Goal: Task Accomplishment & Management: Manage account settings

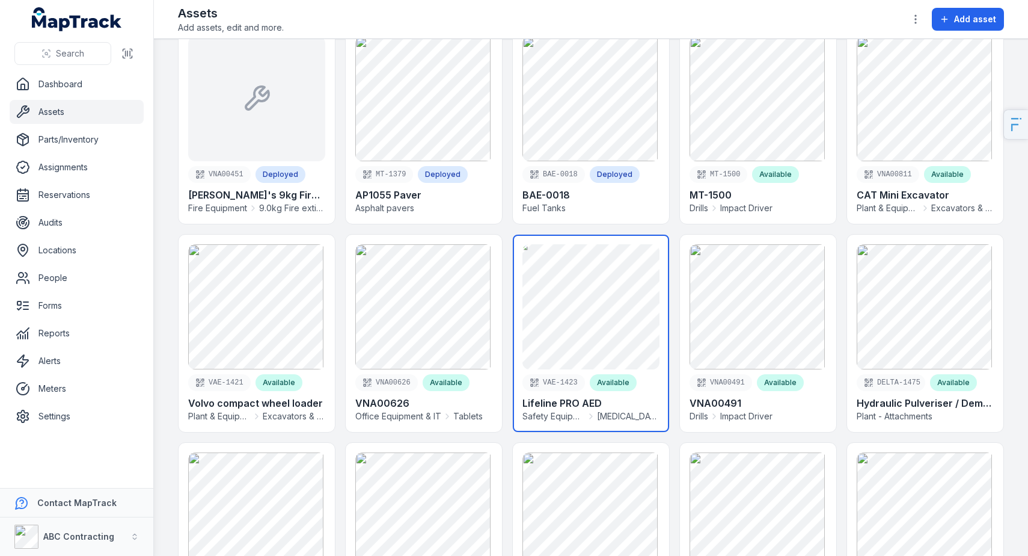
scroll to position [66, 0]
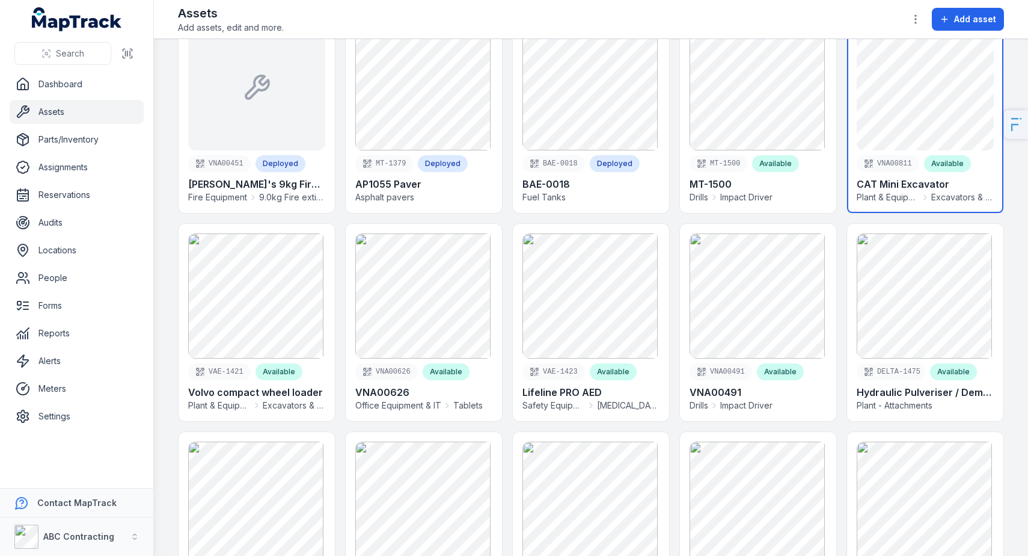
click at [918, 107] on link at bounding box center [925, 114] width 156 height 197
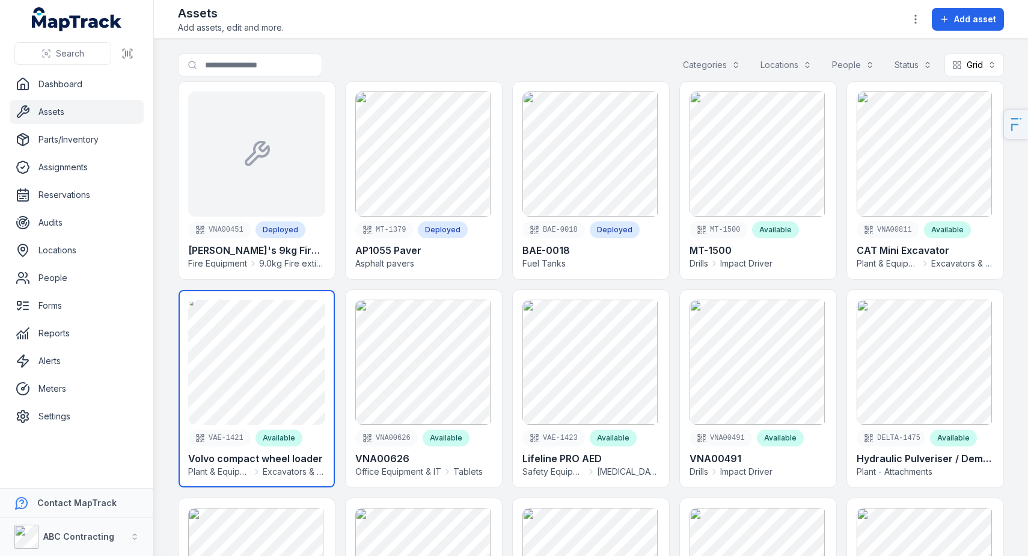
click at [299, 381] on link at bounding box center [257, 388] width 156 height 197
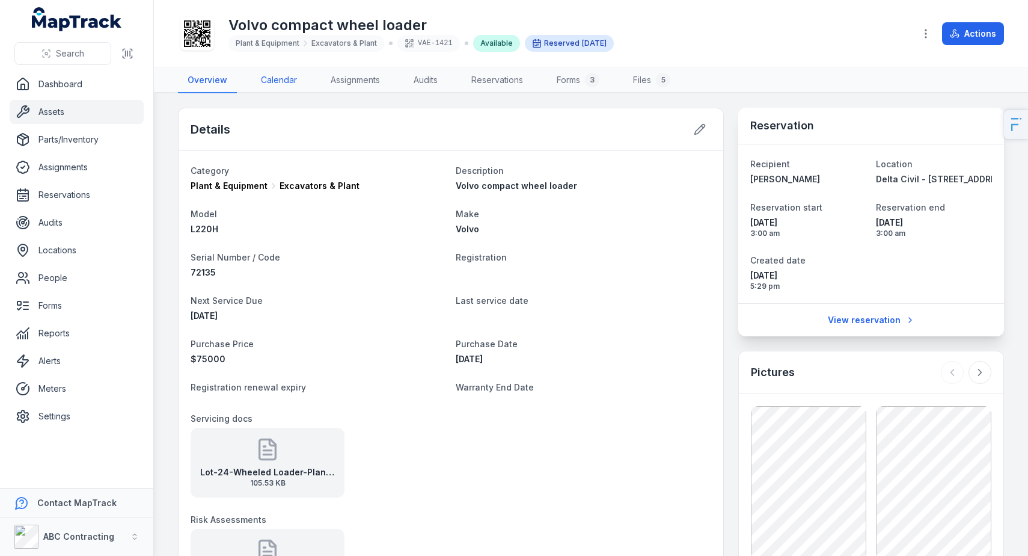
click at [271, 80] on link "Calendar" at bounding box center [278, 80] width 55 height 25
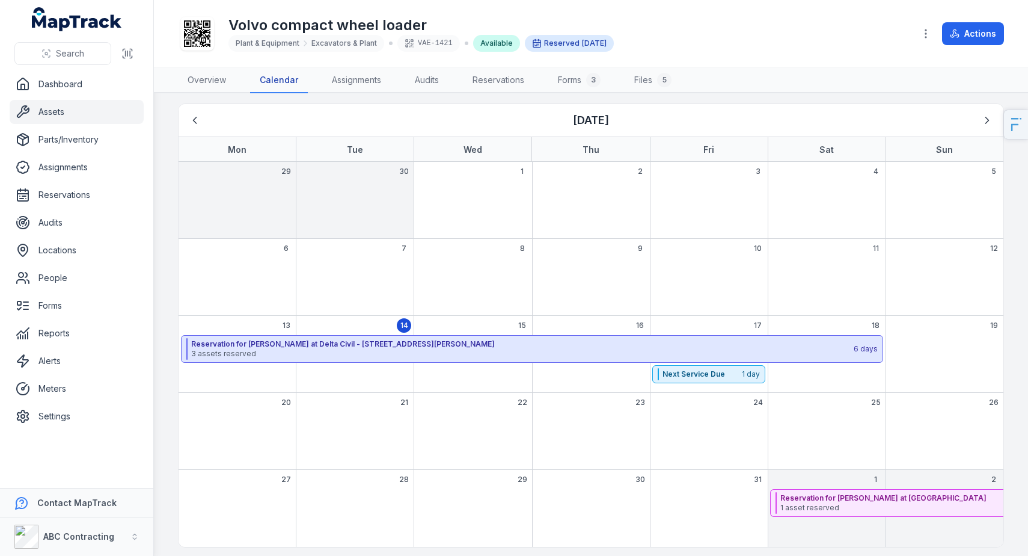
scroll to position [10, 0]
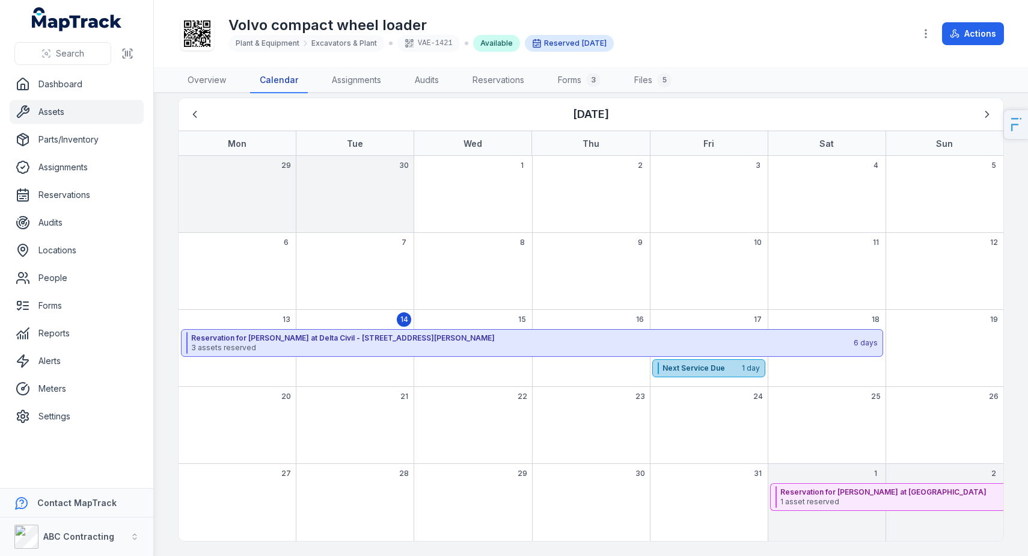
click at [676, 367] on strong "Next Service Due" at bounding box center [702, 368] width 78 height 10
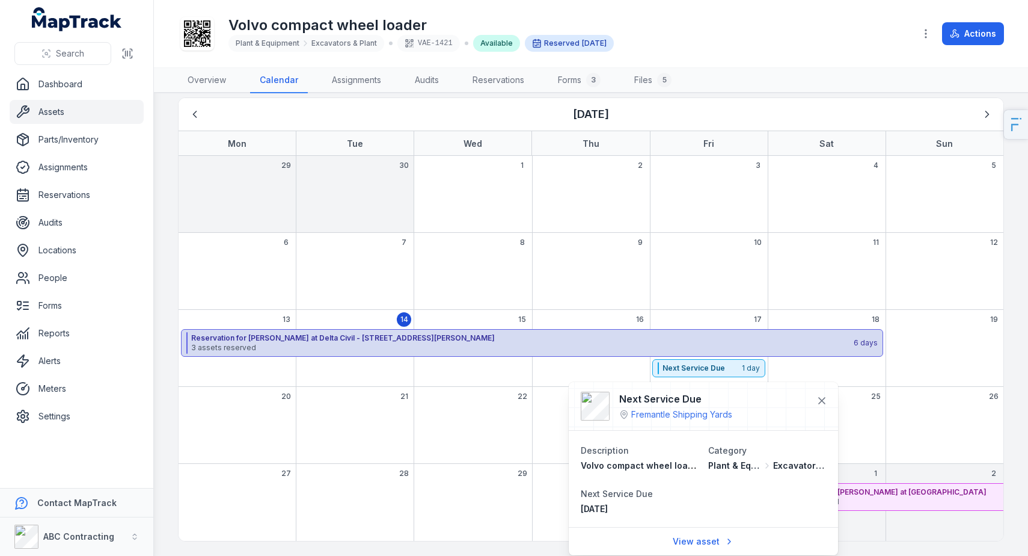
click at [446, 351] on span "3 assets reserved" at bounding box center [521, 348] width 661 height 10
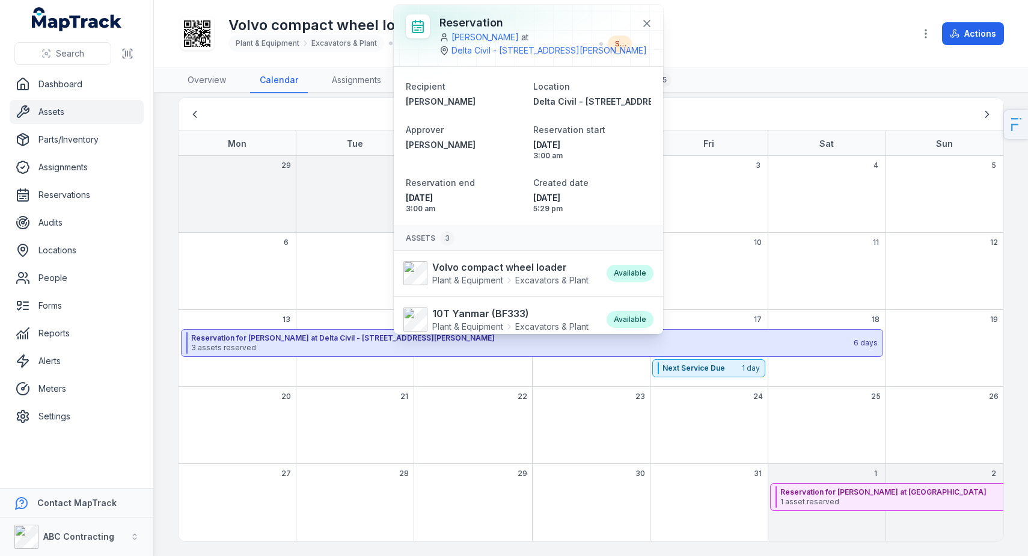
click at [770, 43] on div "Volvo compact wheel loader Plant & Equipment Excavators & Plant VAE-1421 Availa…" at bounding box center [541, 33] width 727 height 38
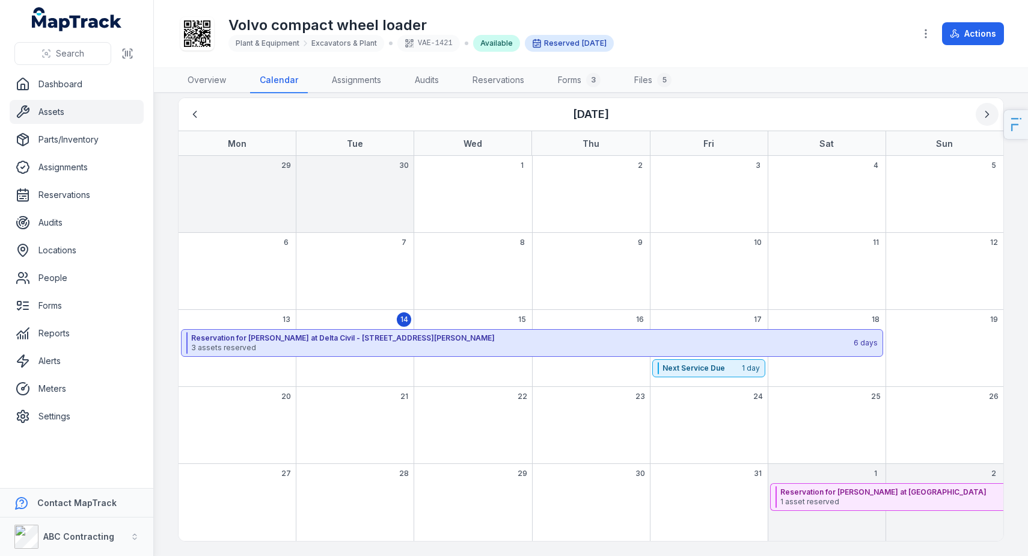
click at [981, 110] on icon "Next" at bounding box center [987, 114] width 12 height 12
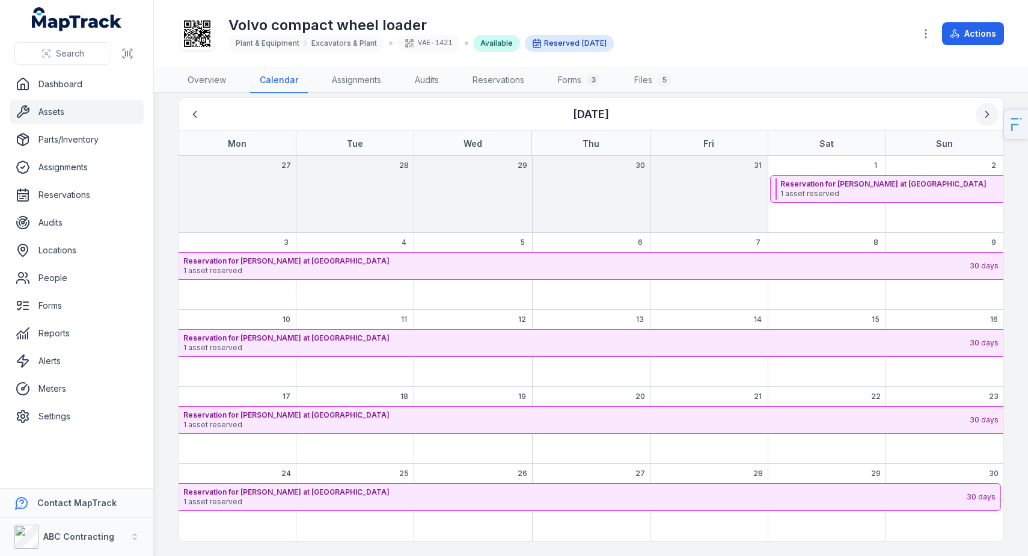
click at [981, 110] on icon "Next" at bounding box center [987, 114] width 12 height 12
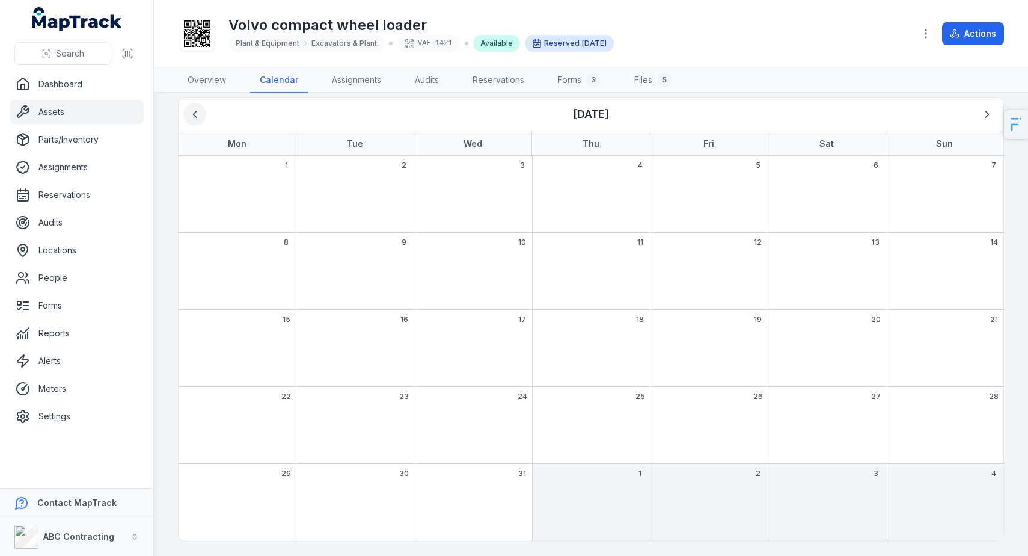
click at [204, 116] on button "Previous" at bounding box center [194, 114] width 23 height 23
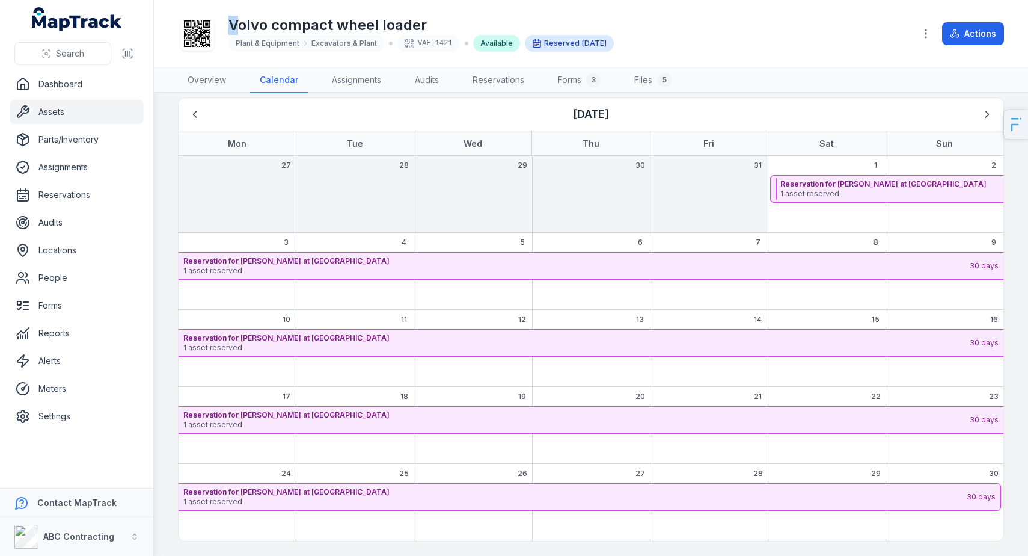
drag, startPoint x: 242, startPoint y: 25, endPoint x: 490, endPoint y: 14, distance: 248.0
click at [474, 13] on div "Volvo compact wheel loader Plant & Equipment Excavators & Plant VAE-1421 Availa…" at bounding box center [591, 34] width 826 height 58
click at [336, 20] on h1 "Volvo compact wheel loader" at bounding box center [421, 25] width 385 height 19
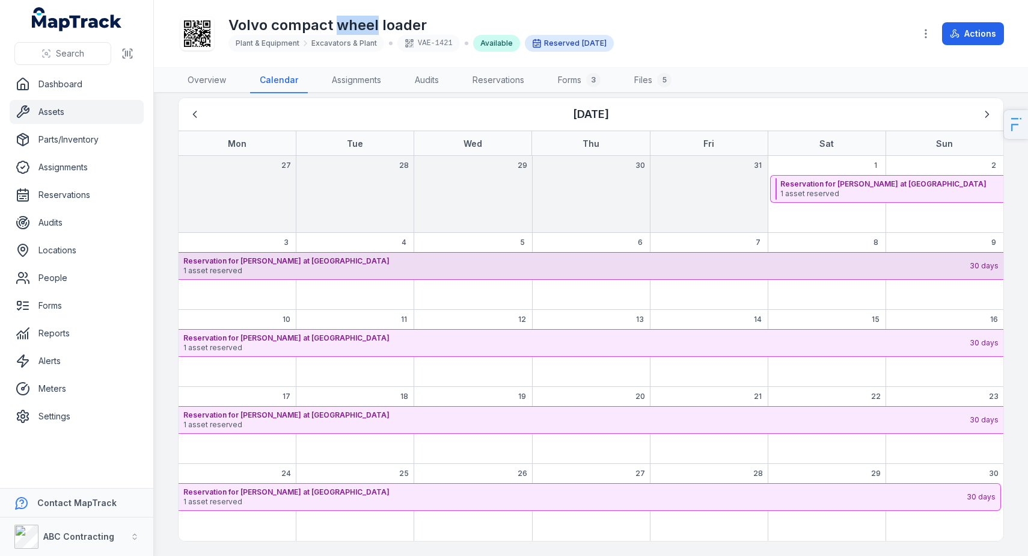
click at [402, 271] on span "1 asset reserved" at bounding box center [575, 271] width 785 height 10
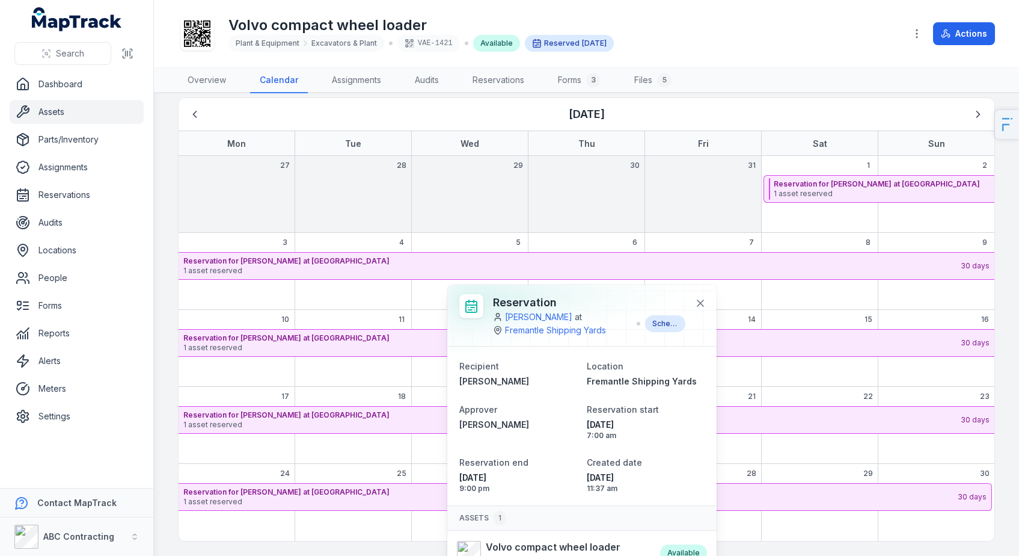
click at [713, 30] on div "Volvo compact wheel loader Plant & Equipment Excavators & Plant VAE-1421 Availa…" at bounding box center [537, 33] width 718 height 38
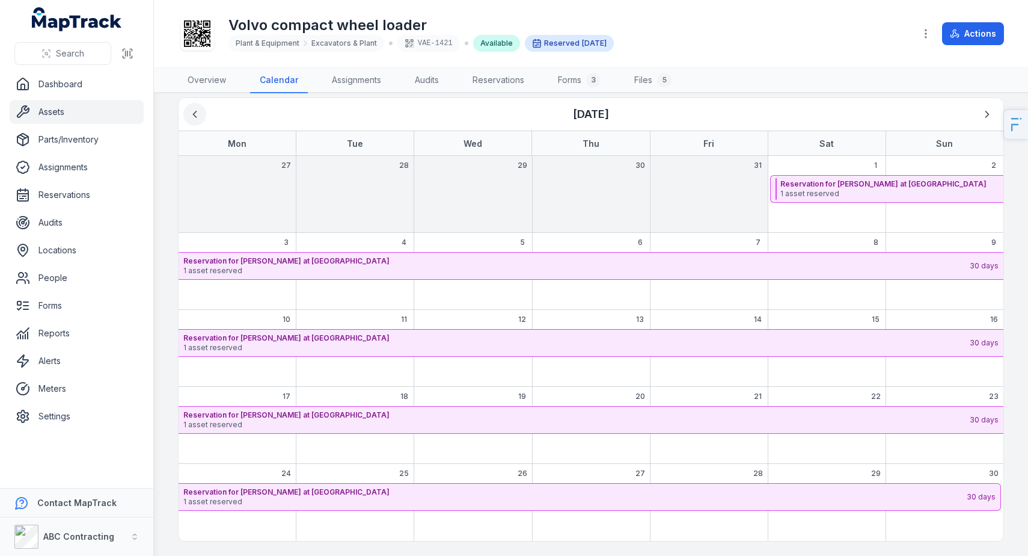
click at [197, 113] on icon "Previous" at bounding box center [195, 114] width 12 height 12
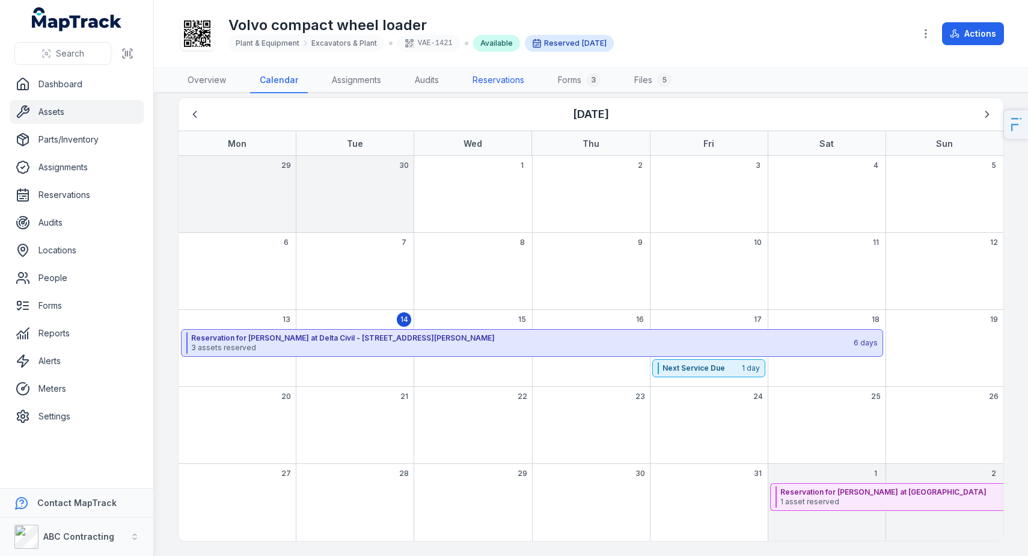
click at [500, 79] on link "Reservations" at bounding box center [498, 80] width 71 height 25
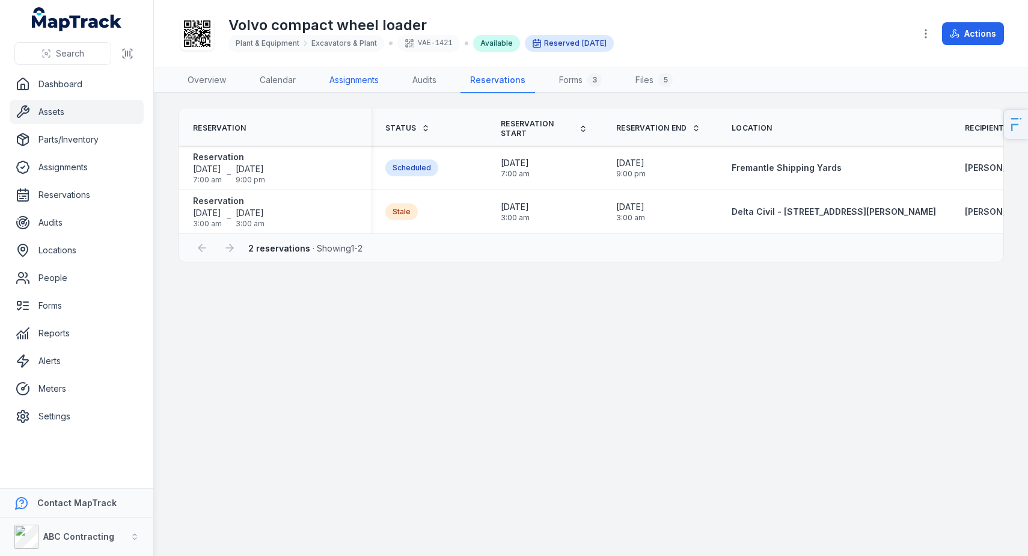
click at [364, 83] on link "Assignments" at bounding box center [354, 80] width 69 height 25
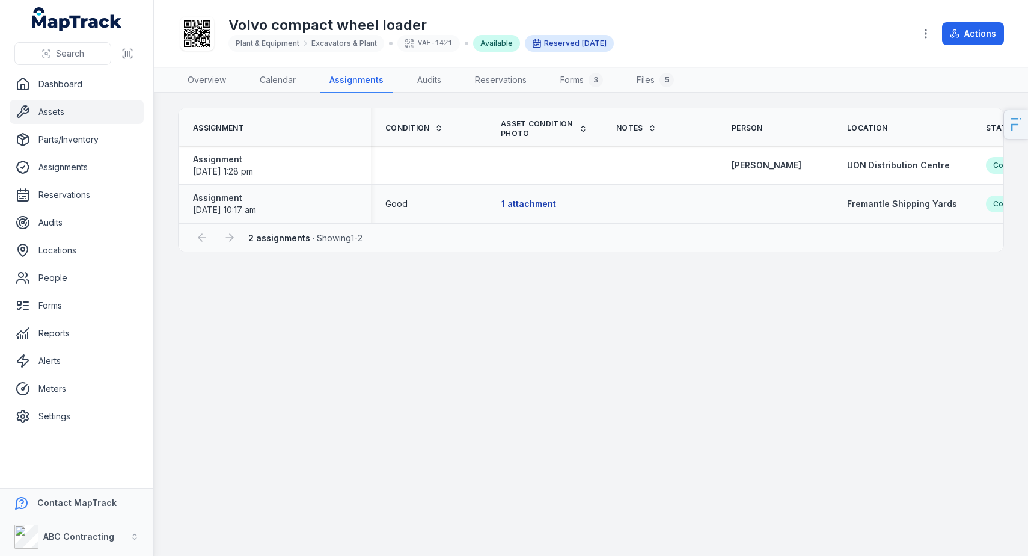
click at [524, 203] on button "1 attachment" at bounding box center [529, 203] width 56 height 23
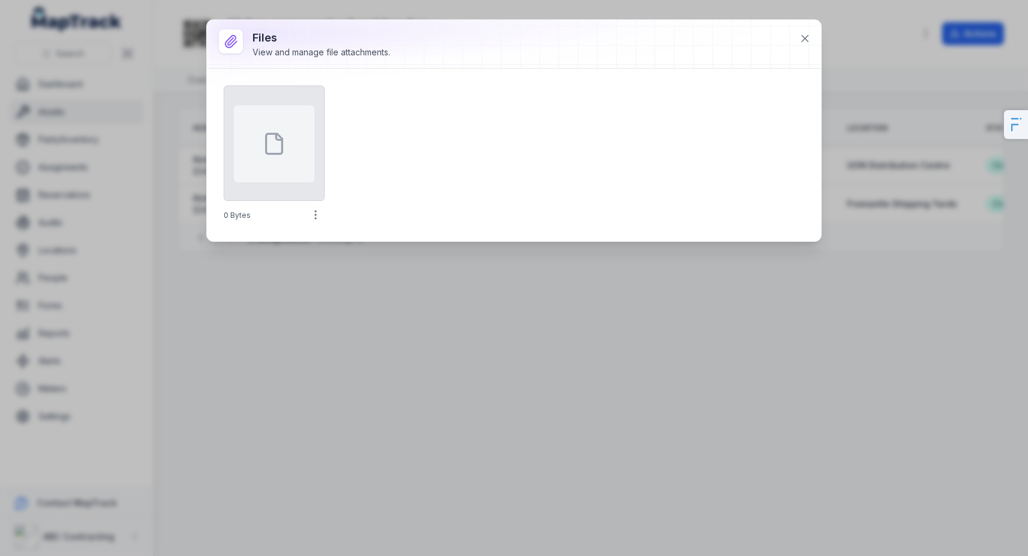
click at [421, 413] on div "Files View and manage file attachments. 0 Bytes" at bounding box center [514, 278] width 1028 height 556
click at [810, 41] on icon at bounding box center [805, 38] width 12 height 12
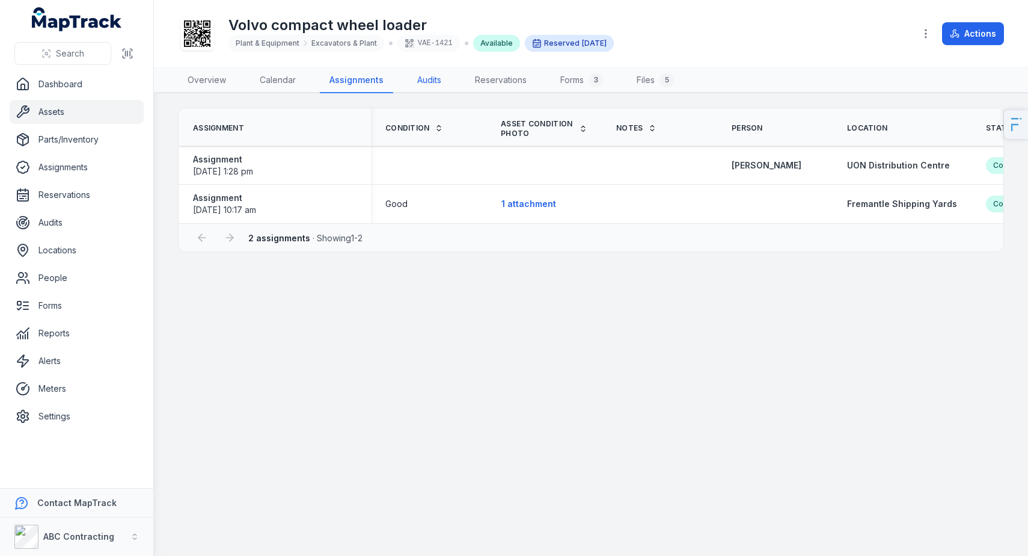
click at [431, 82] on link "Audits" at bounding box center [429, 80] width 43 height 25
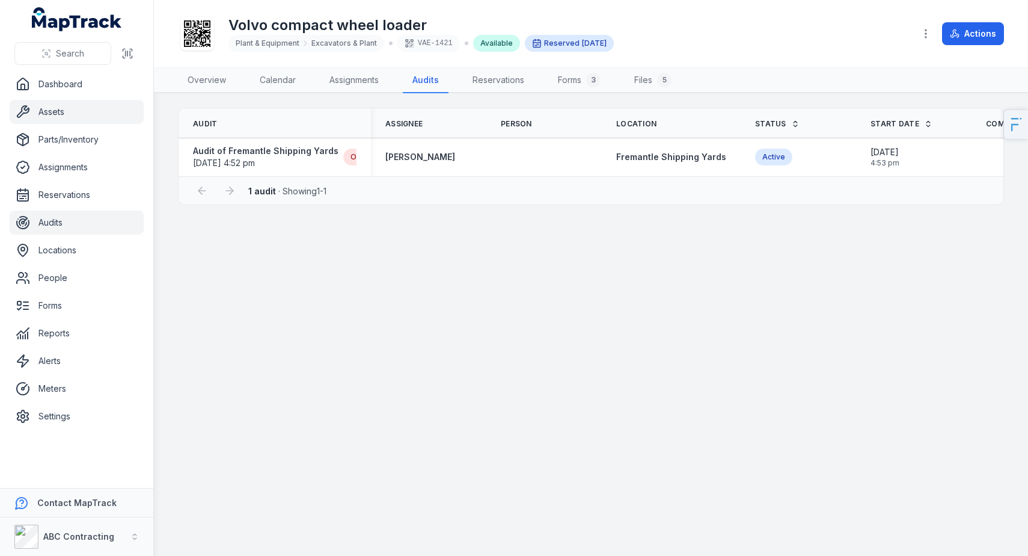
click at [73, 230] on link "Audits" at bounding box center [77, 222] width 134 height 24
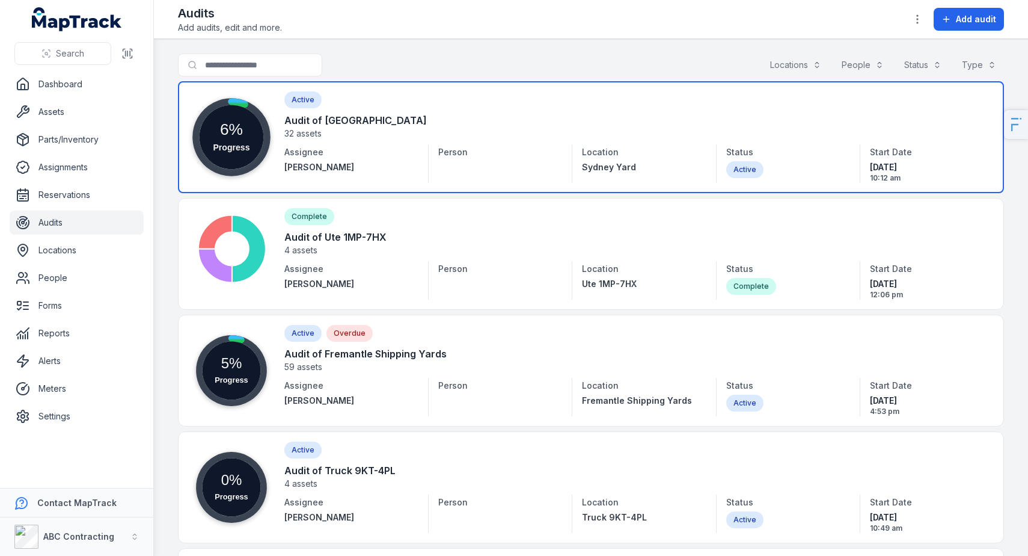
click at [329, 145] on link at bounding box center [591, 137] width 826 height 112
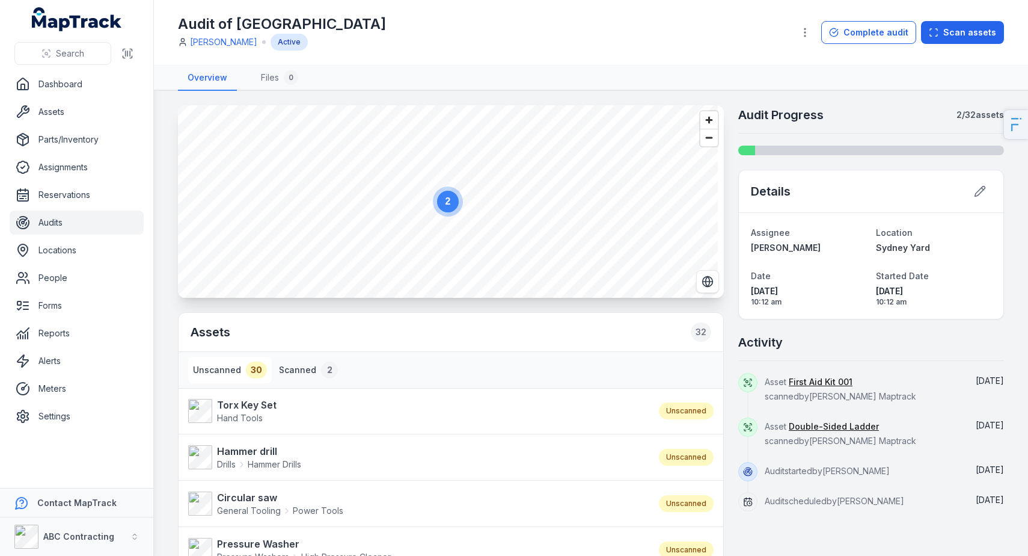
click at [308, 371] on button "Scanned 2" at bounding box center [308, 370] width 69 height 26
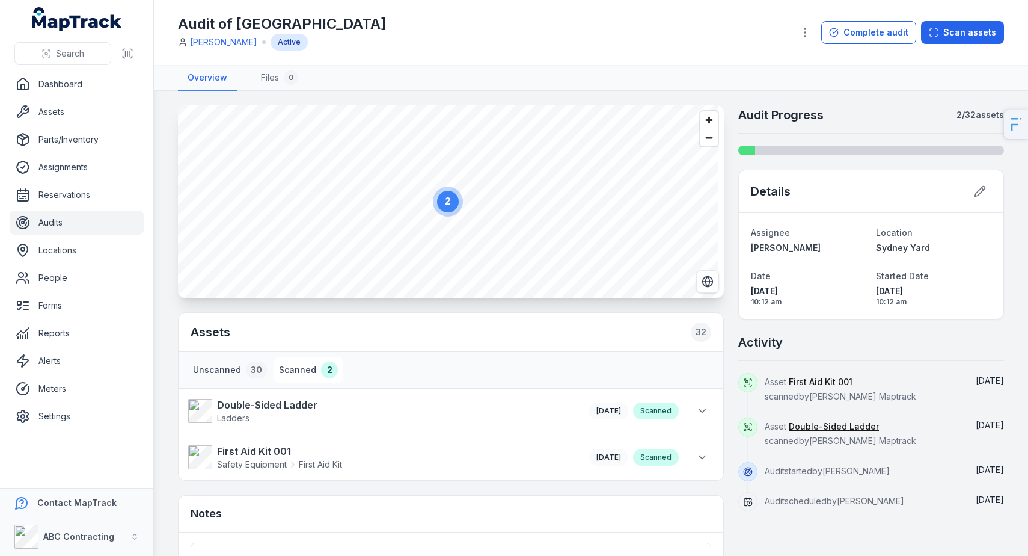
click at [221, 371] on button "Unscanned 30" at bounding box center [230, 370] width 84 height 26
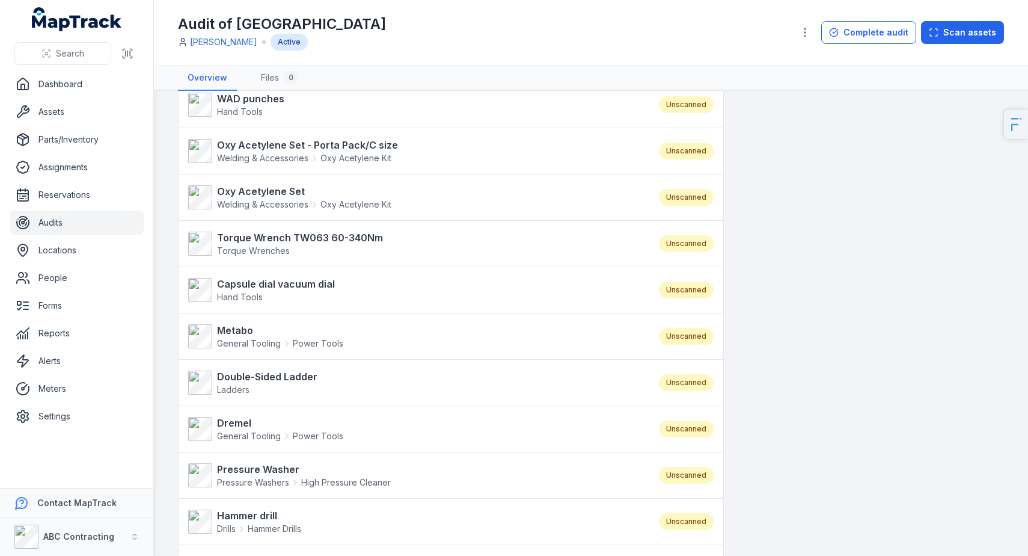
scroll to position [887, 0]
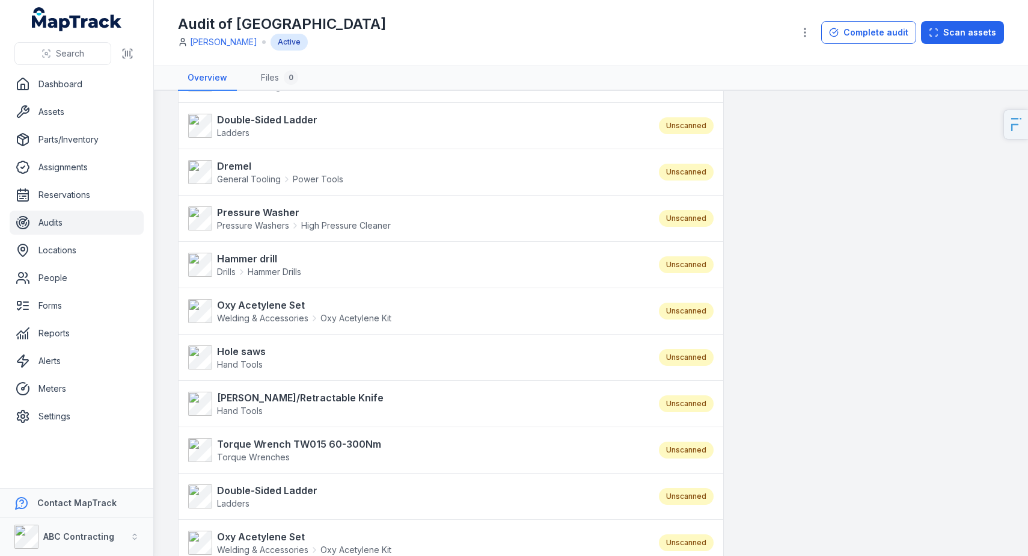
click at [56, 219] on link "Audits" at bounding box center [77, 222] width 134 height 24
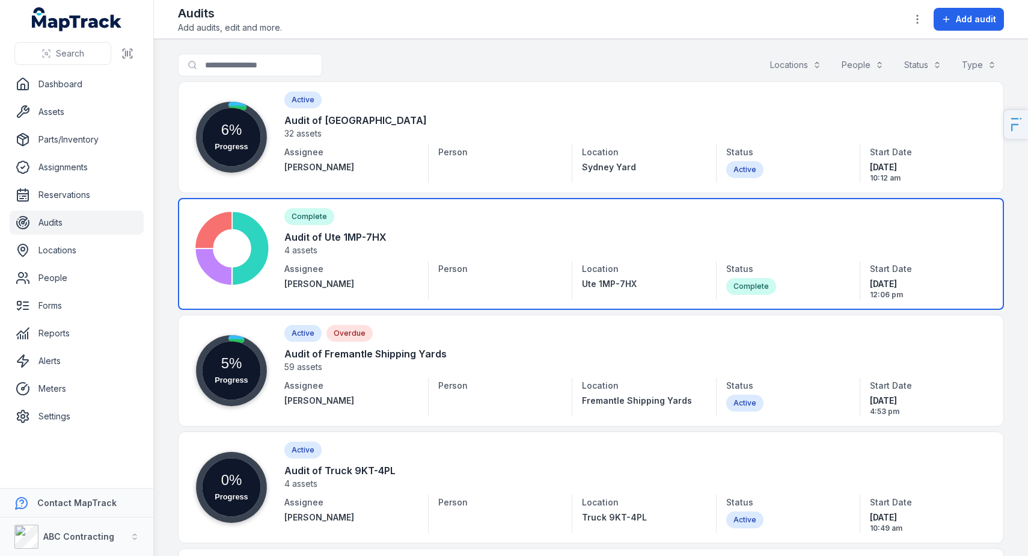
click at [342, 239] on link at bounding box center [591, 254] width 826 height 112
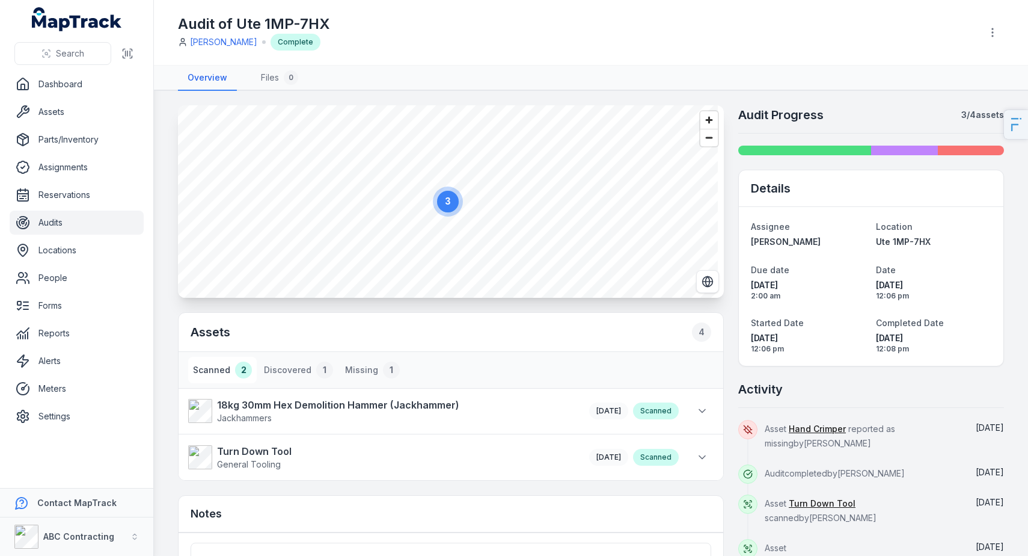
click at [215, 373] on button "Scanned 2" at bounding box center [222, 370] width 69 height 26
click at [301, 370] on button "Discovered 1" at bounding box center [298, 370] width 79 height 26
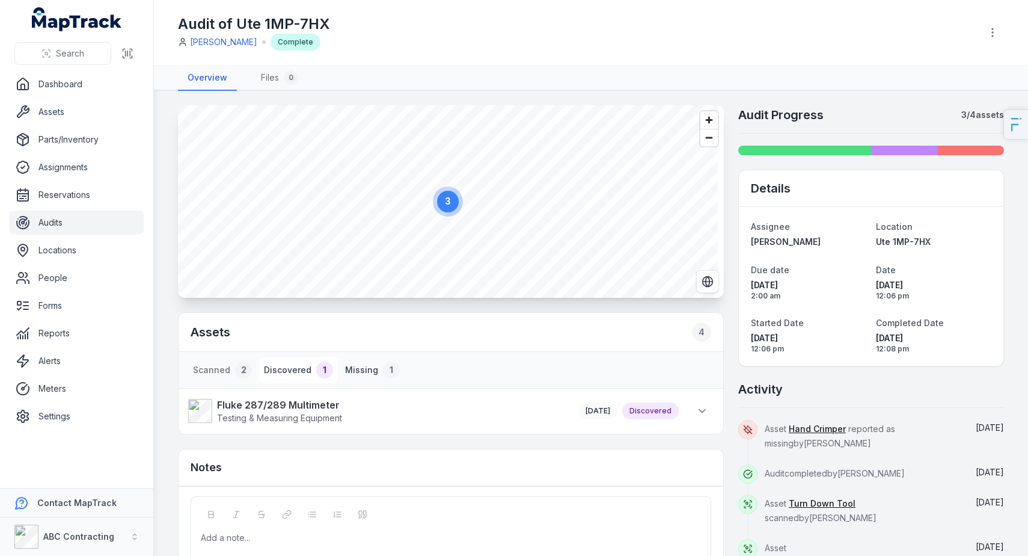
click at [362, 367] on button "Missing 1" at bounding box center [372, 370] width 64 height 26
click at [710, 137] on span "Zoom out" at bounding box center [709, 137] width 17 height 17
click at [709, 135] on span "Zoom out" at bounding box center [709, 137] width 17 height 17
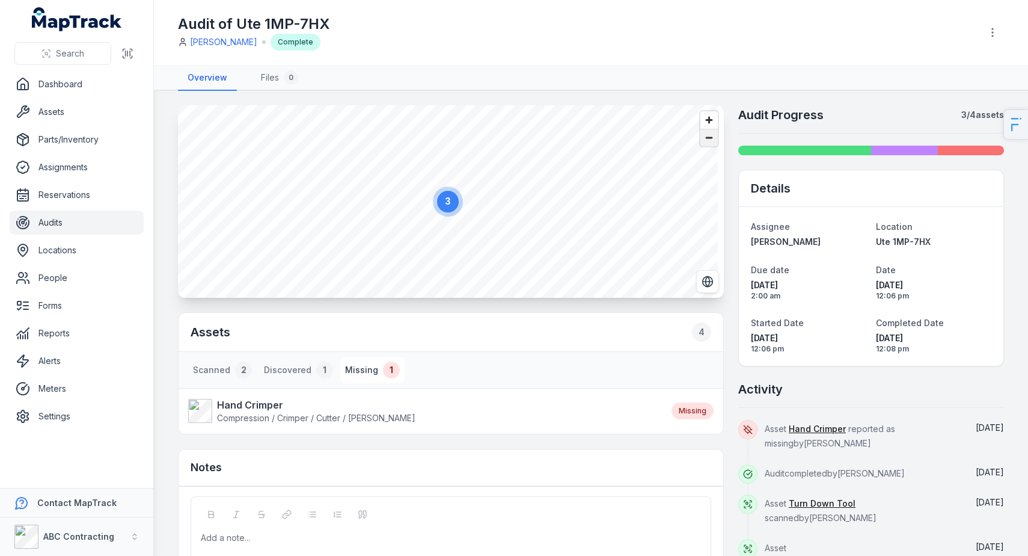
click at [709, 135] on span "Zoom out" at bounding box center [709, 137] width 17 height 17
click at [233, 380] on button "Scanned 2" at bounding box center [222, 370] width 69 height 26
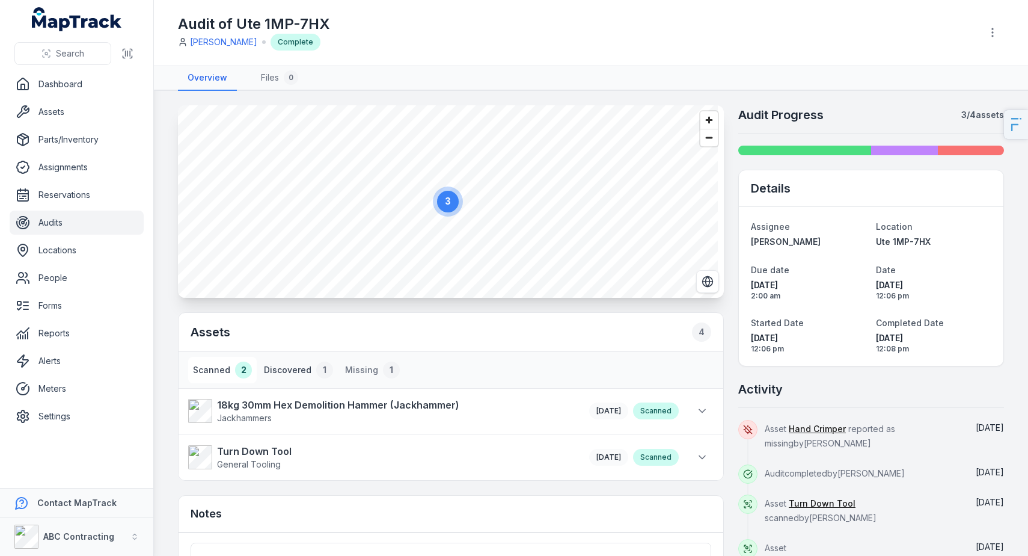
click at [275, 374] on button "Discovered 1" at bounding box center [298, 370] width 79 height 26
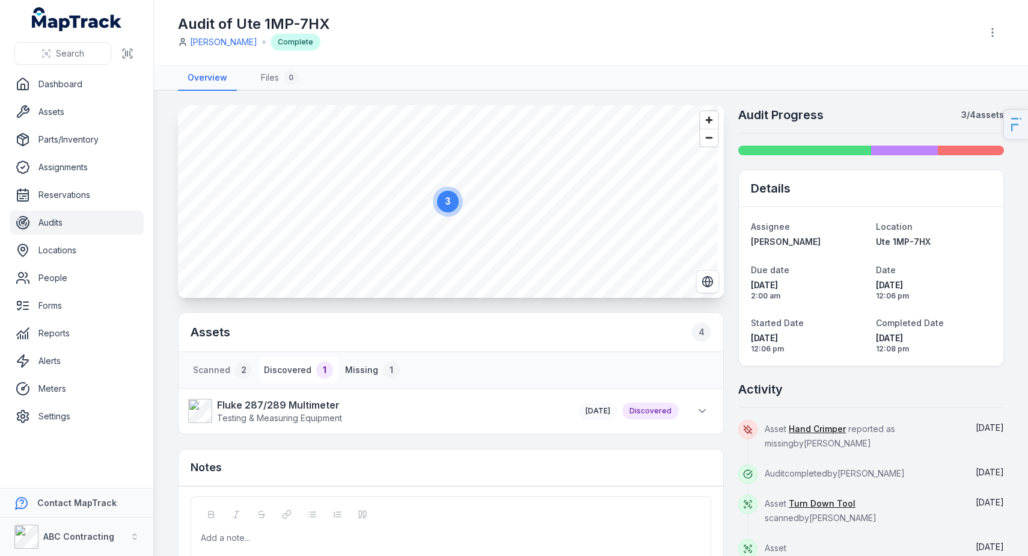
click at [348, 371] on button "Missing 1" at bounding box center [372, 370] width 64 height 26
click at [209, 362] on button "Scanned 2" at bounding box center [222, 370] width 69 height 26
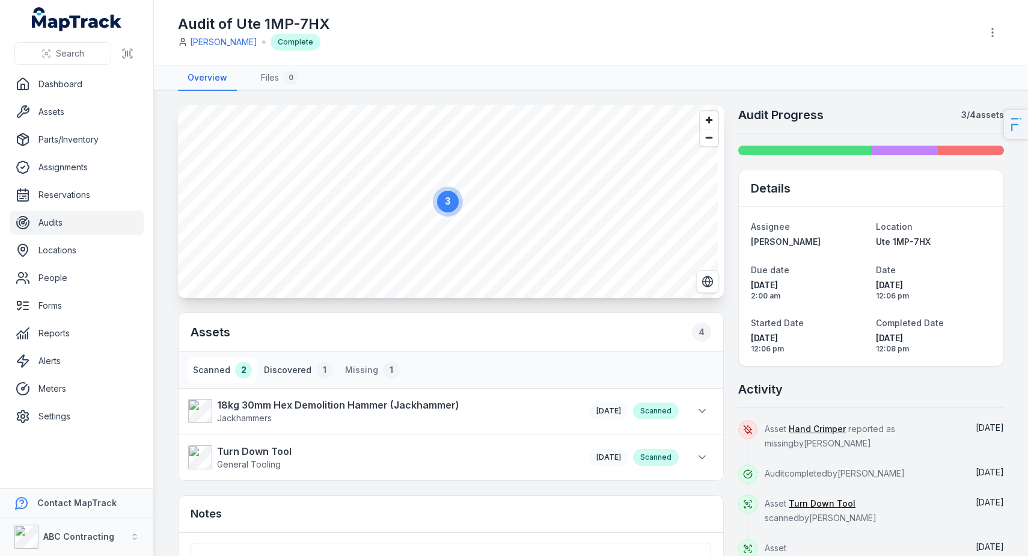
click at [298, 362] on button "Discovered 1" at bounding box center [298, 370] width 79 height 26
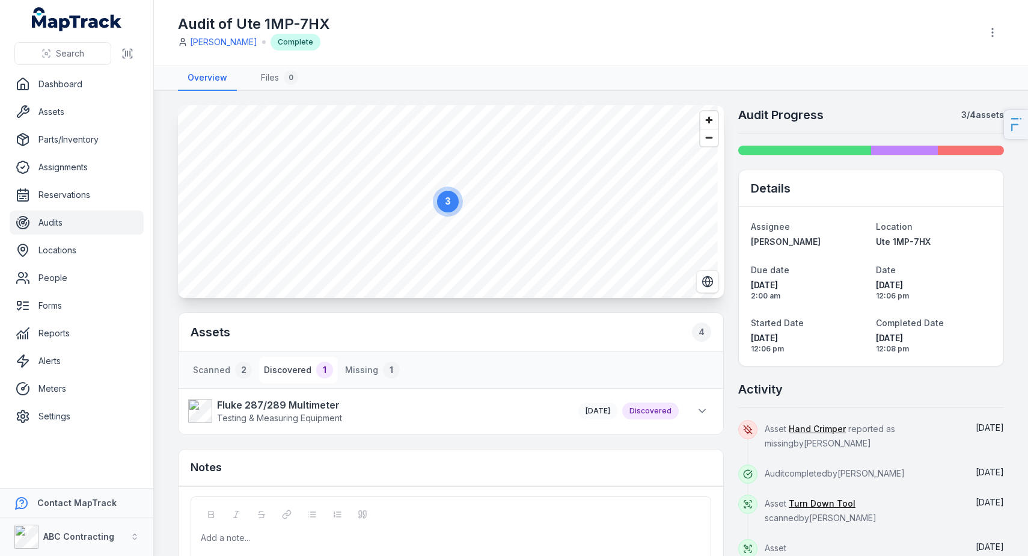
click at [404, 364] on nav "Scanned 2 Discovered 1 Missing 1" at bounding box center [451, 370] width 545 height 36
click at [760, 54] on div "Audit of Ute 1MP-7HX [PERSON_NAME] Complete" at bounding box center [591, 32] width 826 height 55
click at [1021, 45] on header "Toggle Navigation Audit of Ute 1MP-7HX [PERSON_NAME] Complete" at bounding box center [591, 33] width 874 height 66
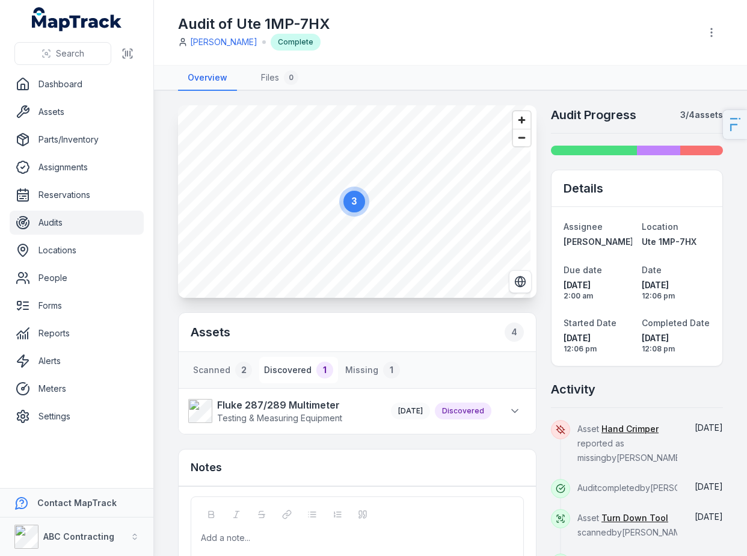
click at [660, 19] on div "Audit of Ute 1MP-7HX [PERSON_NAME] Complete" at bounding box center [434, 32] width 512 height 36
click at [94, 146] on link "Parts/Inventory" at bounding box center [77, 139] width 134 height 24
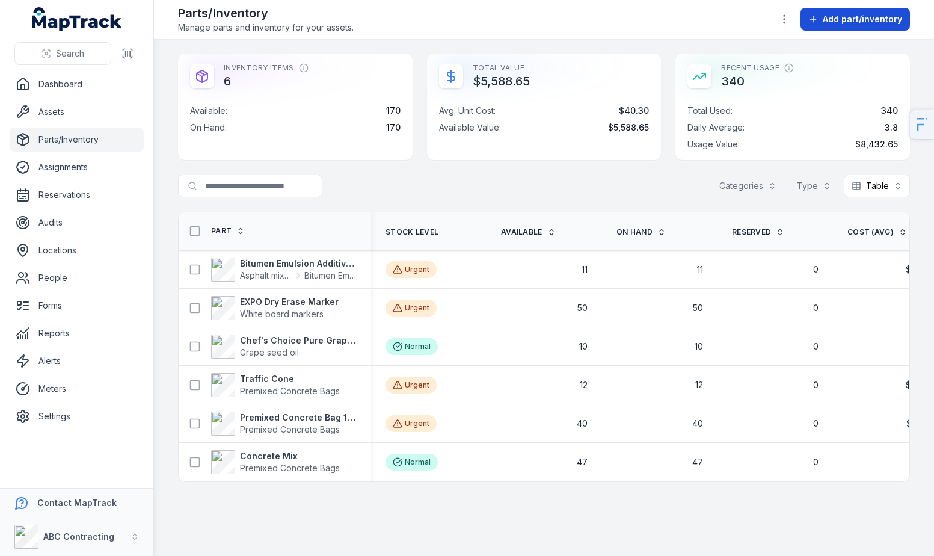
click at [876, 25] on button "Add part/inventory" at bounding box center [854, 19] width 109 height 23
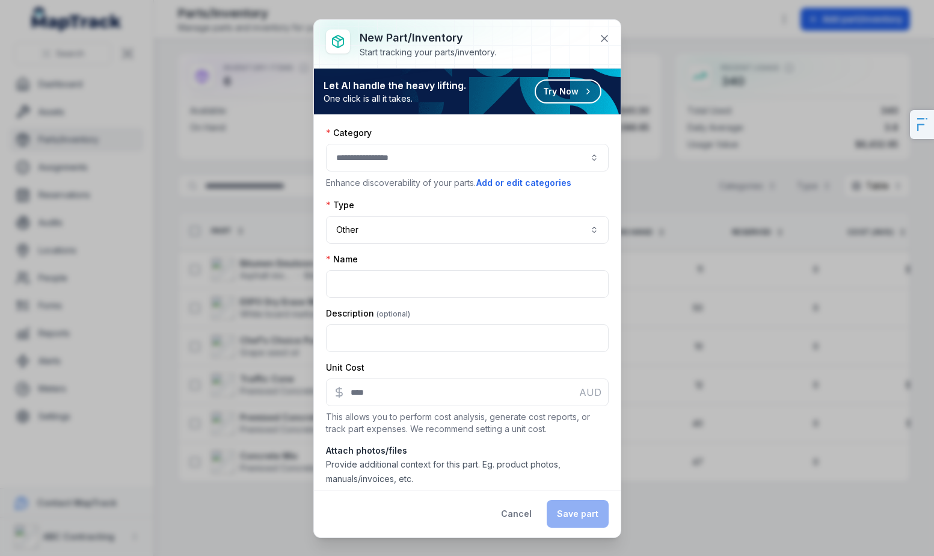
click at [425, 160] on div at bounding box center [467, 158] width 283 height 28
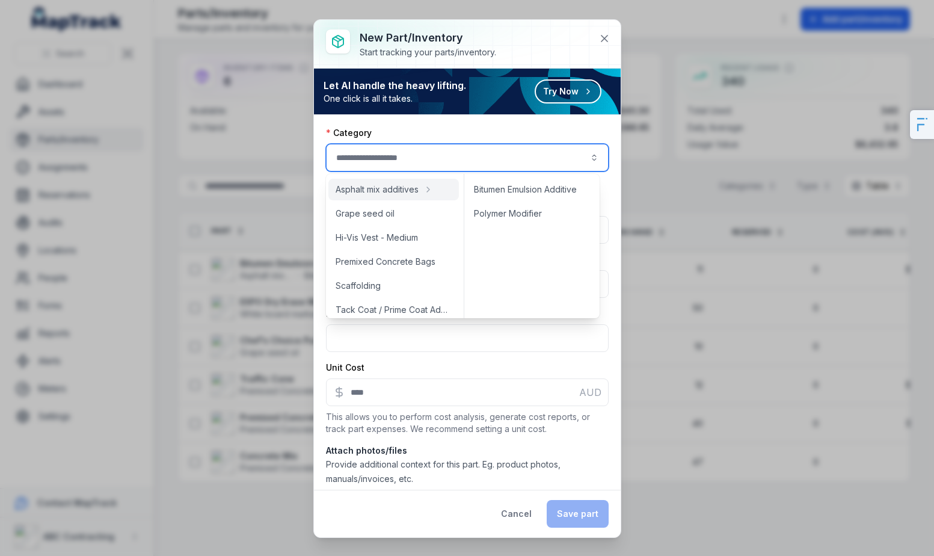
click at [450, 126] on div "Category Enhance discoverability of your parts. Add or edit categories Type Oth…" at bounding box center [467, 302] width 307 height 375
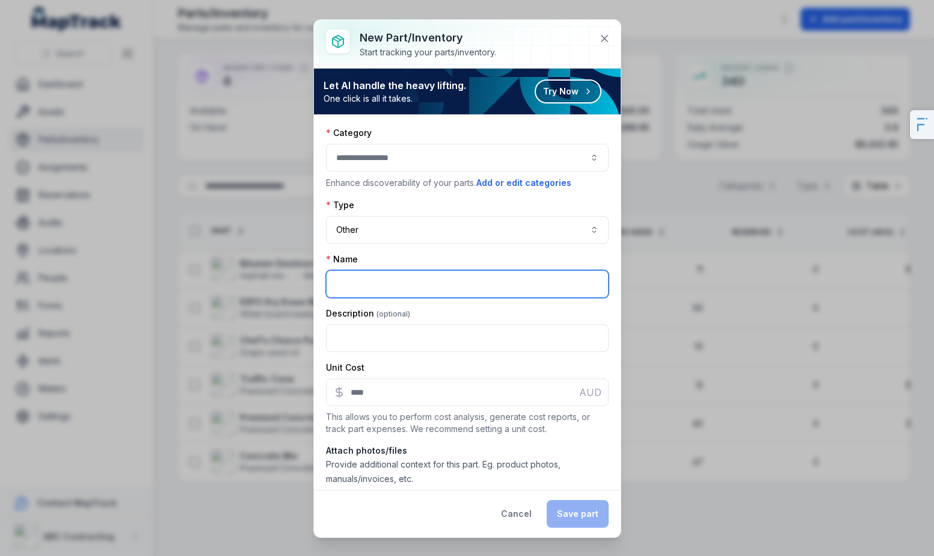
click at [393, 290] on input ":r9m:-form-item-label" at bounding box center [467, 284] width 283 height 28
type input "***"
click at [606, 34] on icon at bounding box center [604, 38] width 12 height 12
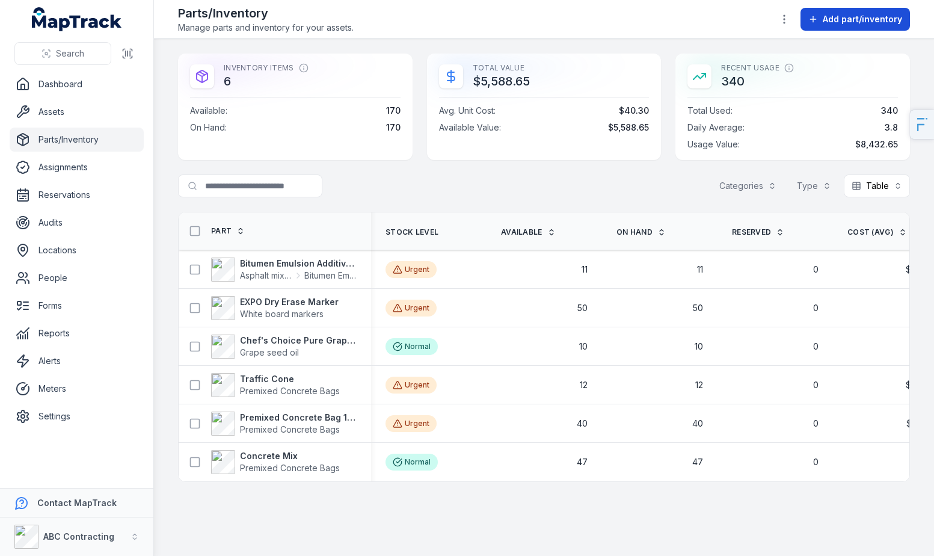
click at [855, 25] on button "Add part/inventory" at bounding box center [854, 19] width 109 height 23
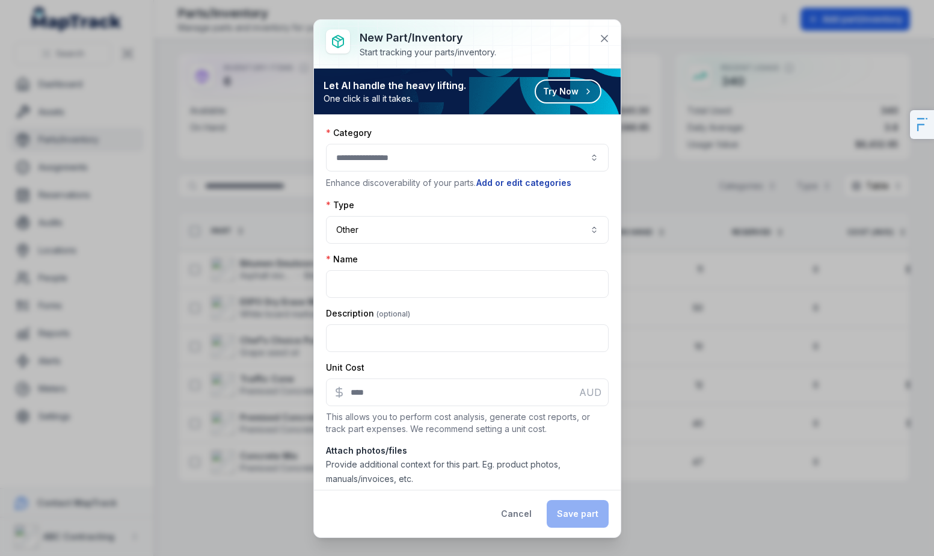
click at [515, 182] on button "Add or edit categories" at bounding box center [524, 182] width 96 height 13
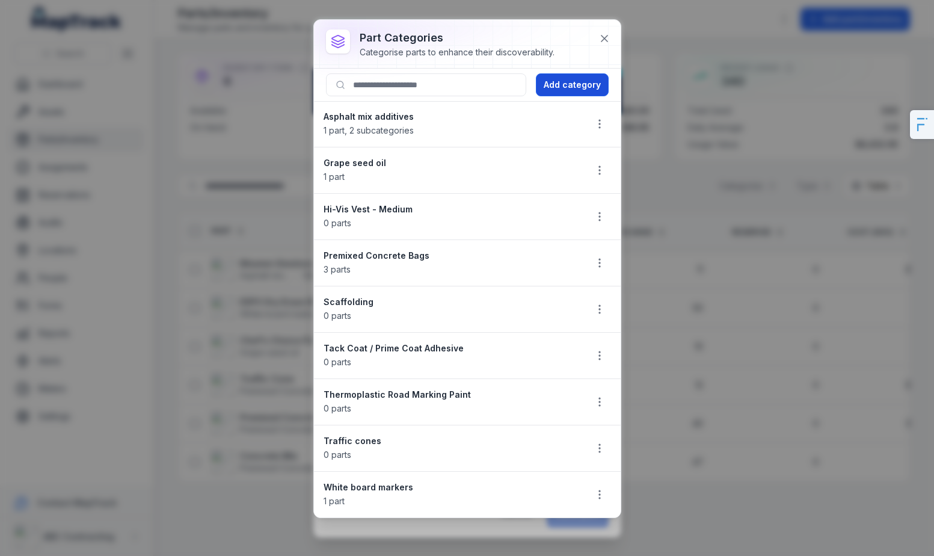
click at [560, 91] on button "Add category" at bounding box center [572, 84] width 73 height 23
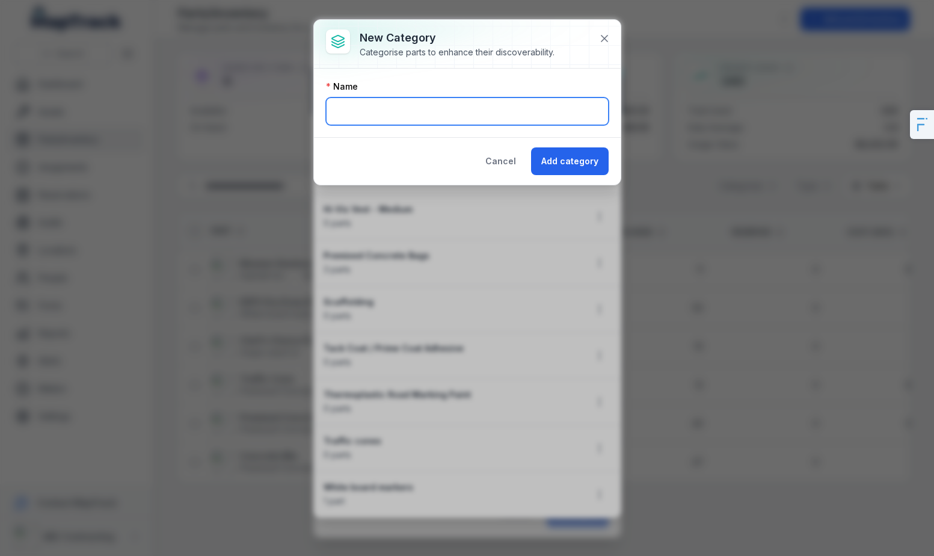
click at [490, 111] on input "text" at bounding box center [467, 111] width 283 height 28
type input "**********"
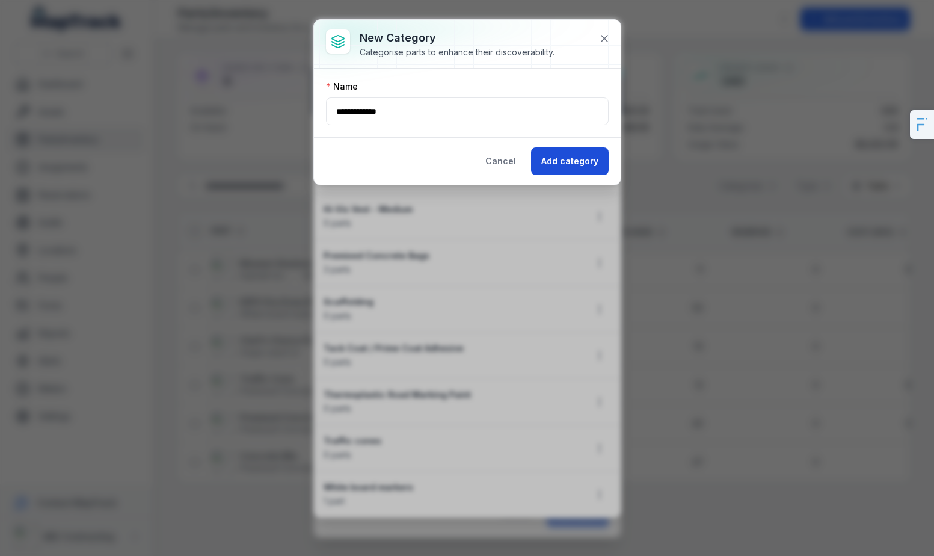
click at [556, 157] on button "Add category" at bounding box center [570, 161] width 78 height 28
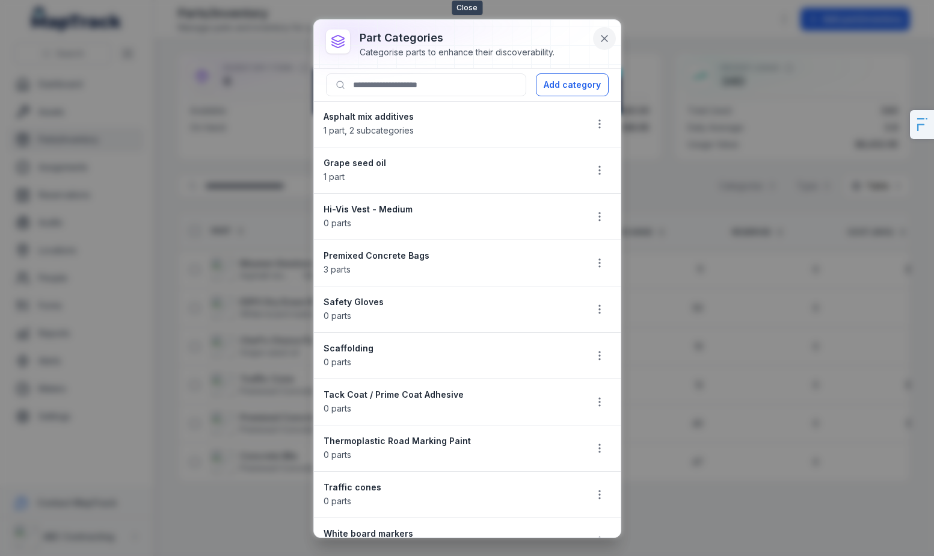
click at [609, 37] on icon at bounding box center [604, 38] width 12 height 12
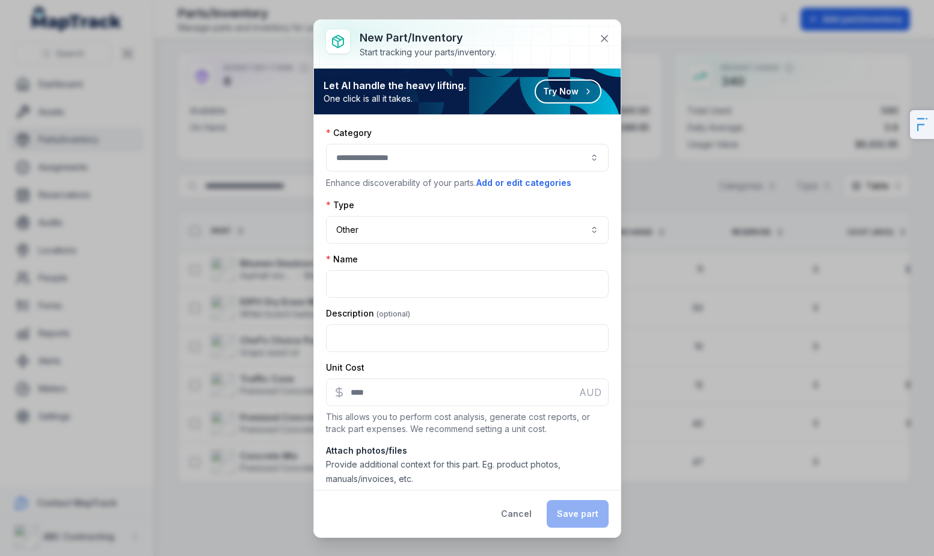
click at [433, 159] on div at bounding box center [467, 158] width 283 height 28
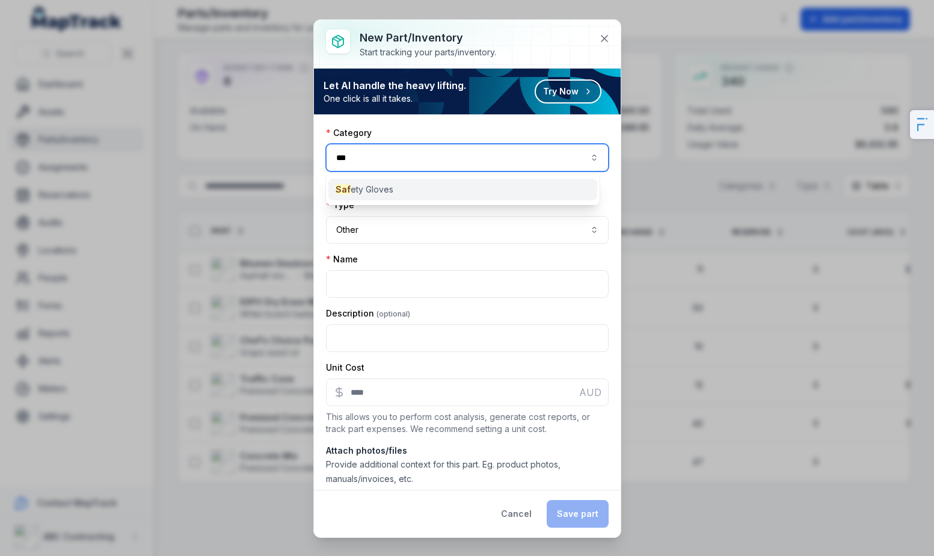
type input "***"
click at [414, 192] on div "Saf ety Gloves" at bounding box center [462, 190] width 269 height 22
type input "**********"
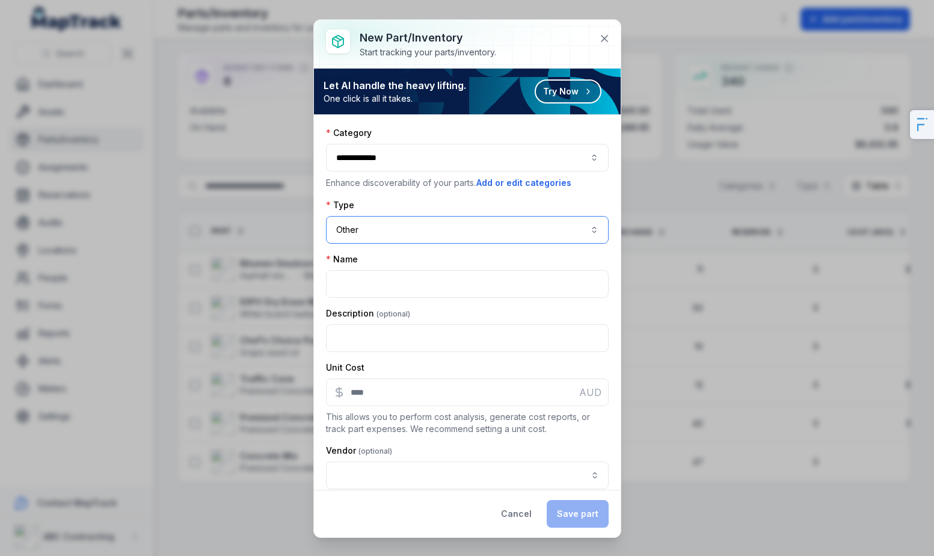
click at [419, 238] on button "Other *****" at bounding box center [467, 230] width 283 height 28
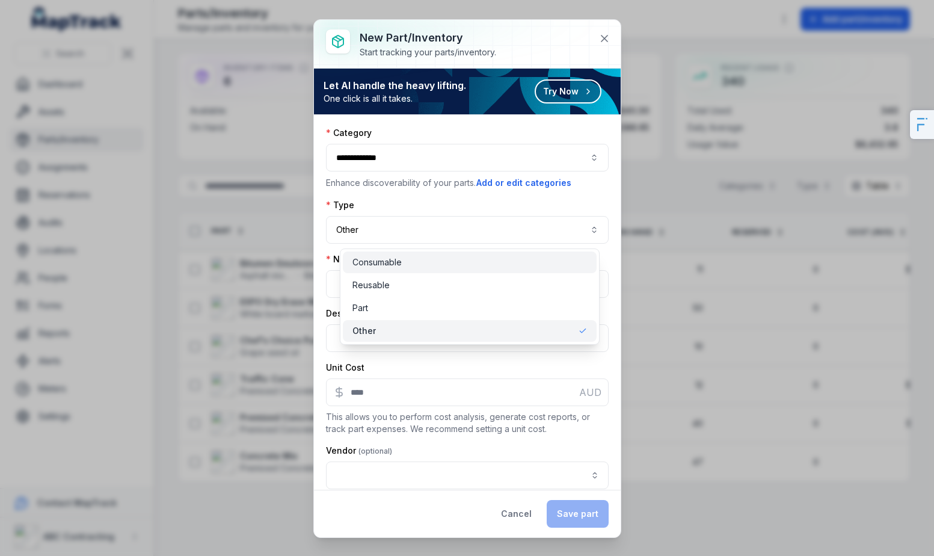
click at [406, 269] on div "Consumable" at bounding box center [470, 262] width 254 height 22
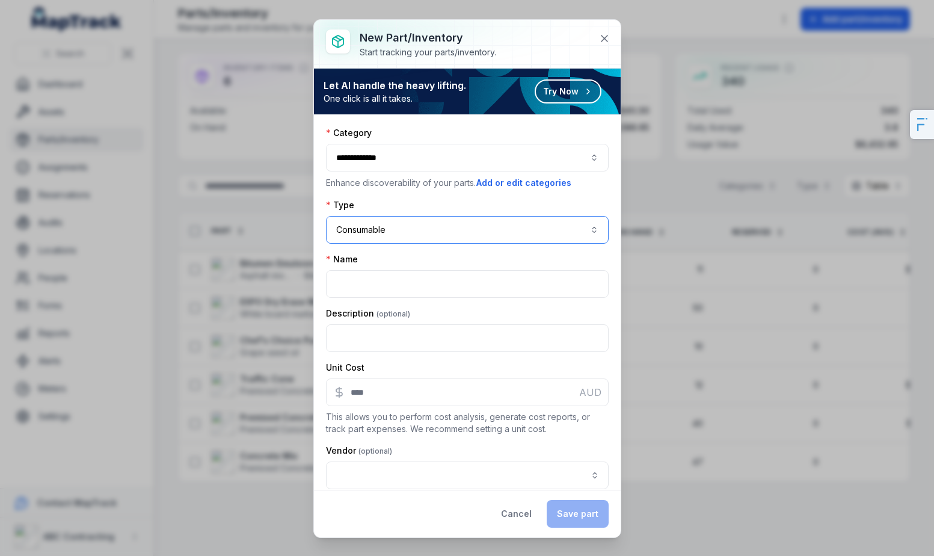
click at [446, 217] on button "**********" at bounding box center [467, 230] width 283 height 28
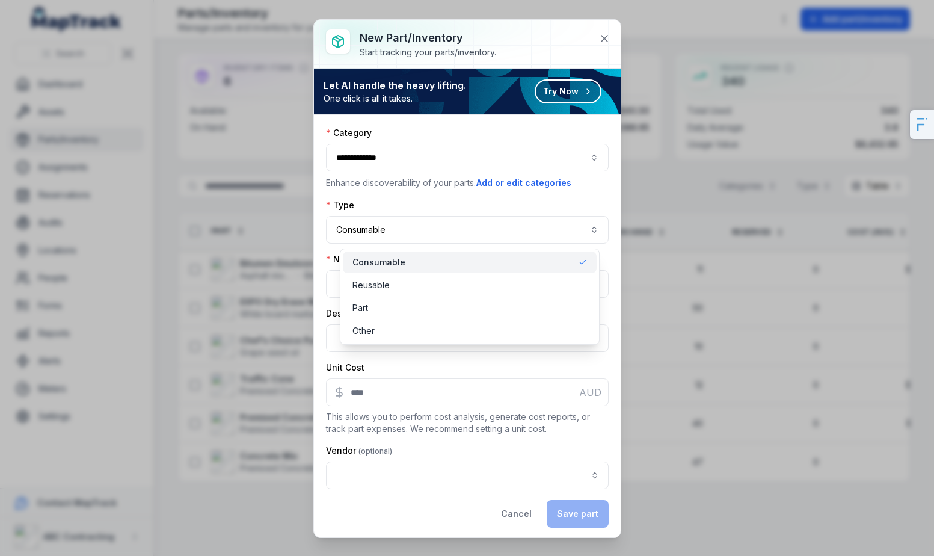
click at [438, 207] on div "**********" at bounding box center [467, 221] width 283 height 45
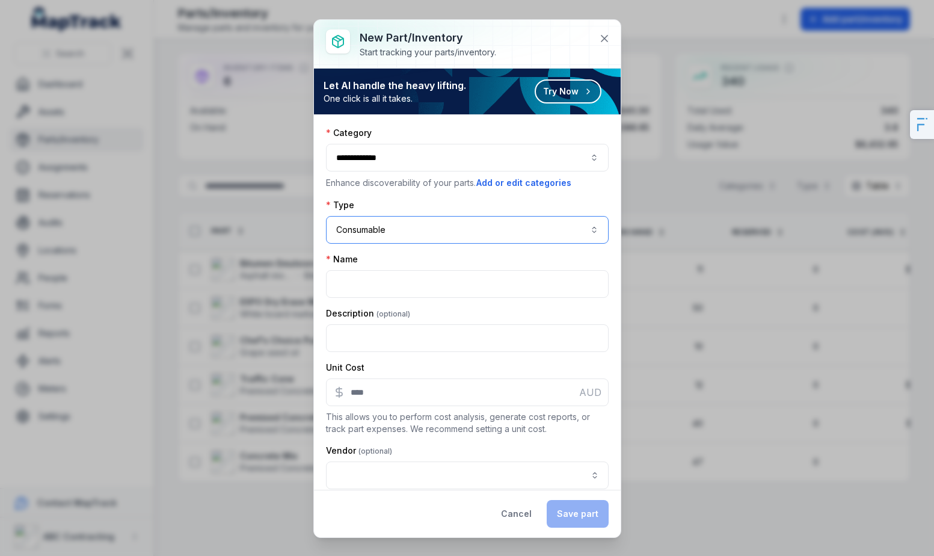
click at [414, 228] on button "**********" at bounding box center [467, 230] width 283 height 28
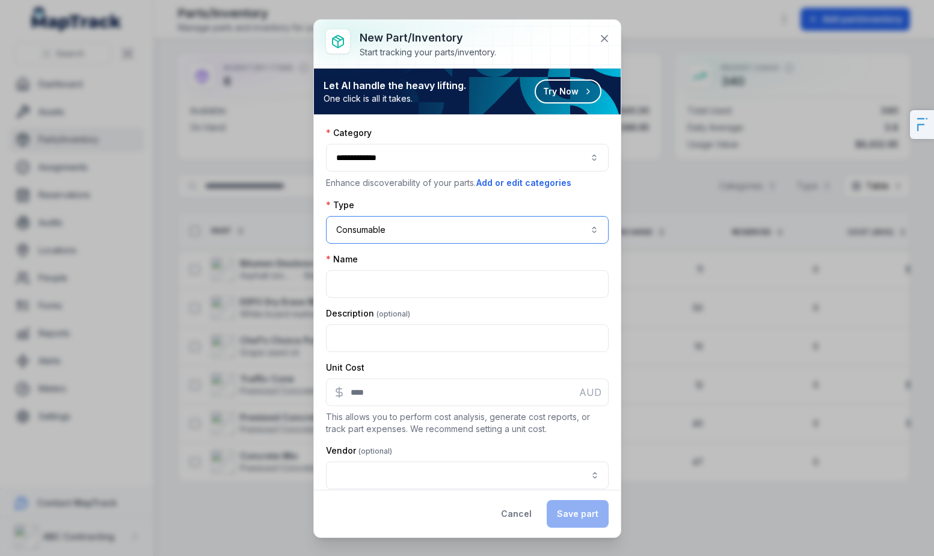
click at [383, 230] on button "**********" at bounding box center [467, 230] width 283 height 28
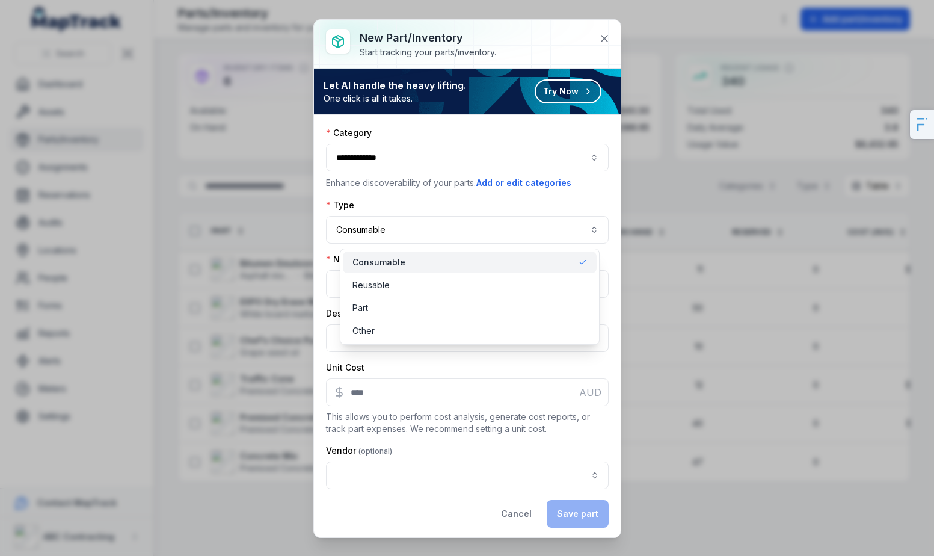
click at [441, 209] on div "**********" at bounding box center [467, 221] width 283 height 45
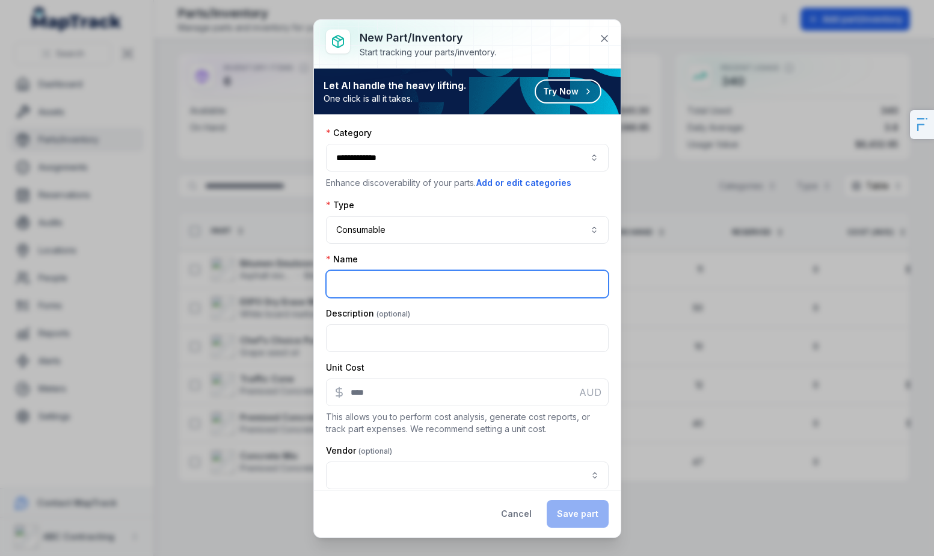
click at [399, 295] on input ":ra7:-form-item-label" at bounding box center [467, 284] width 283 height 28
type input "*********"
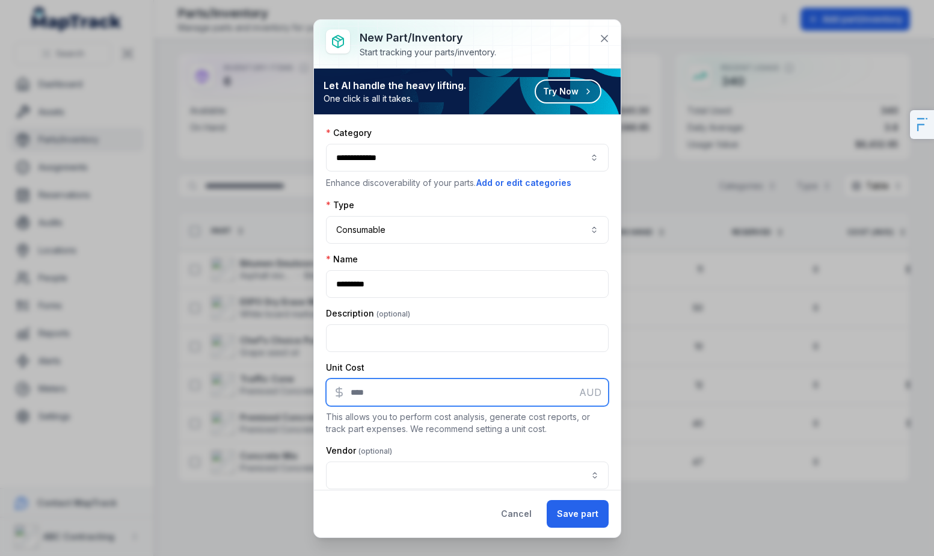
click at [375, 395] on input ":ra9:-form-item-label" at bounding box center [467, 392] width 283 height 28
type input "**"
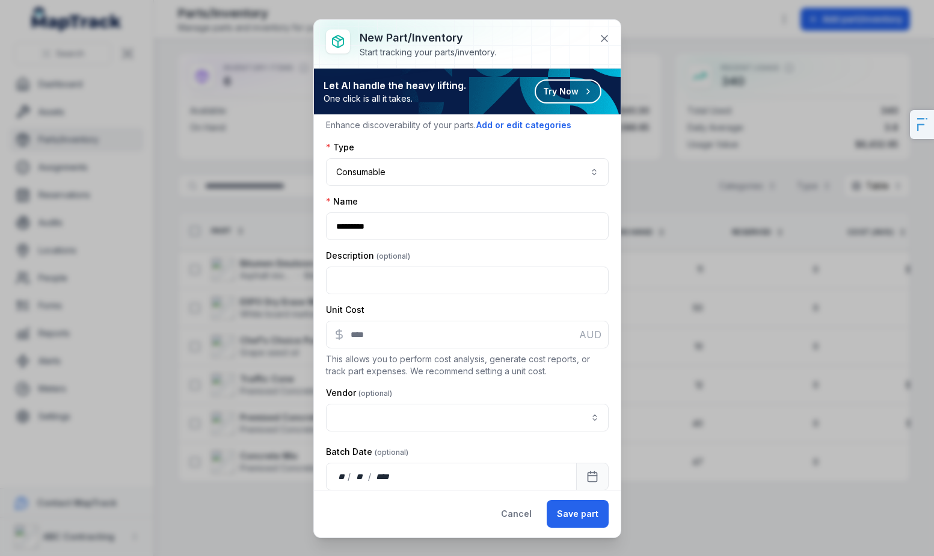
scroll to position [100, 0]
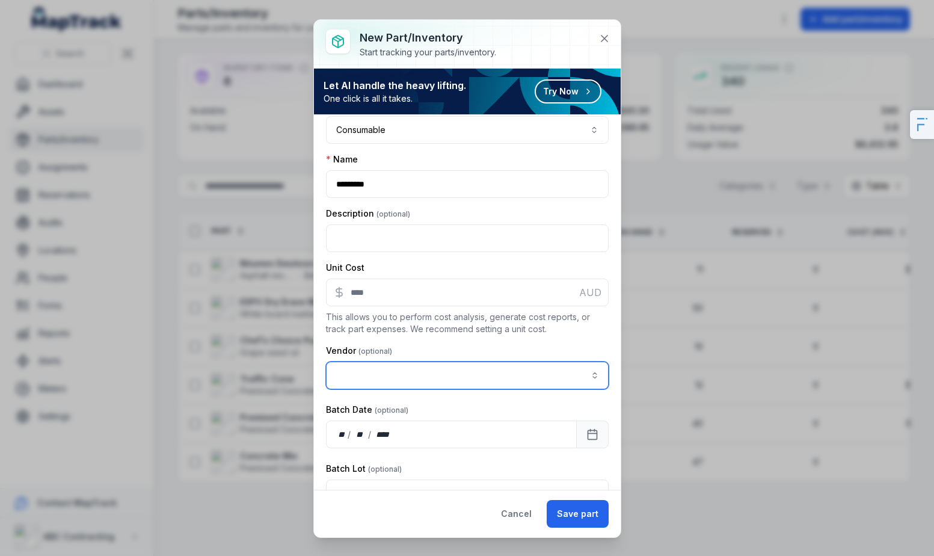
click at [495, 376] on input ":rb7:-form-item-label" at bounding box center [467, 375] width 283 height 28
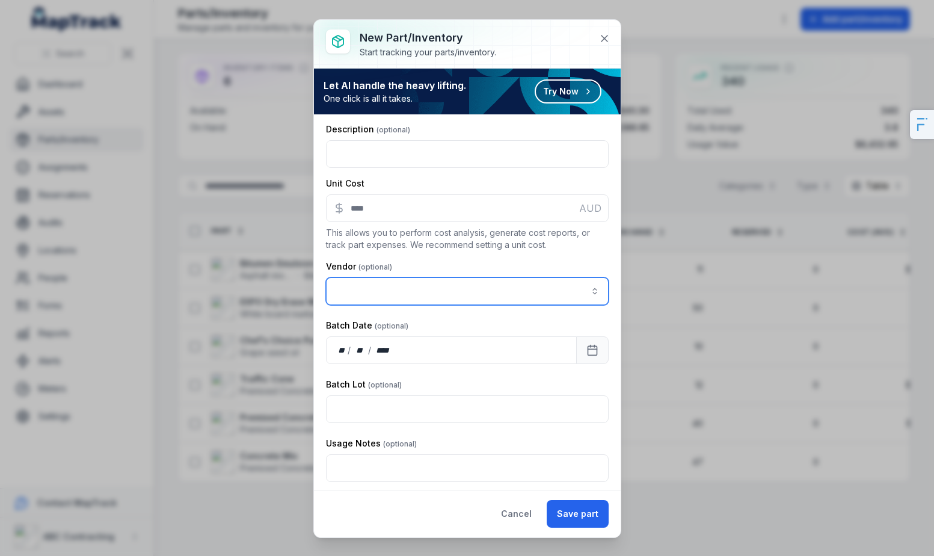
scroll to position [185, 0]
type input "*"
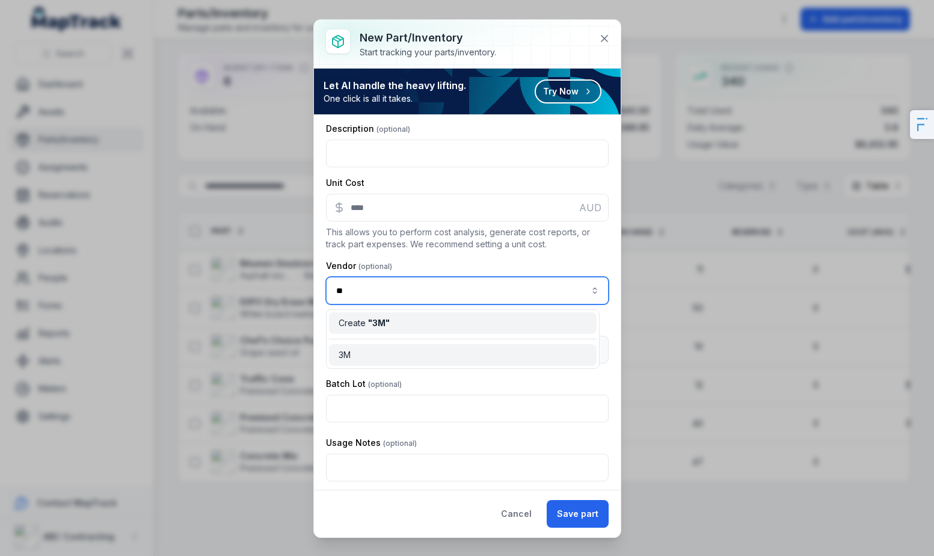
click at [478, 327] on div "Create " 3M "" at bounding box center [463, 323] width 248 height 12
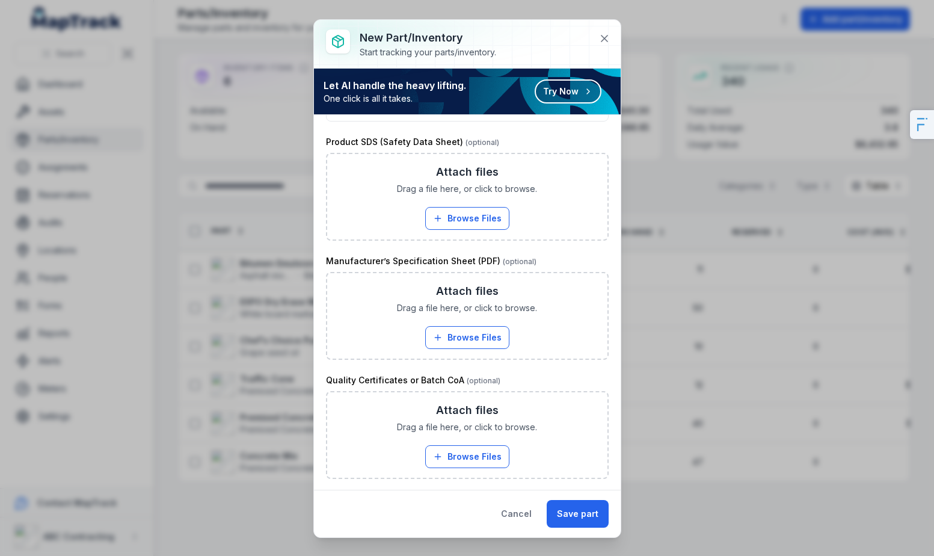
scroll to position [696, 0]
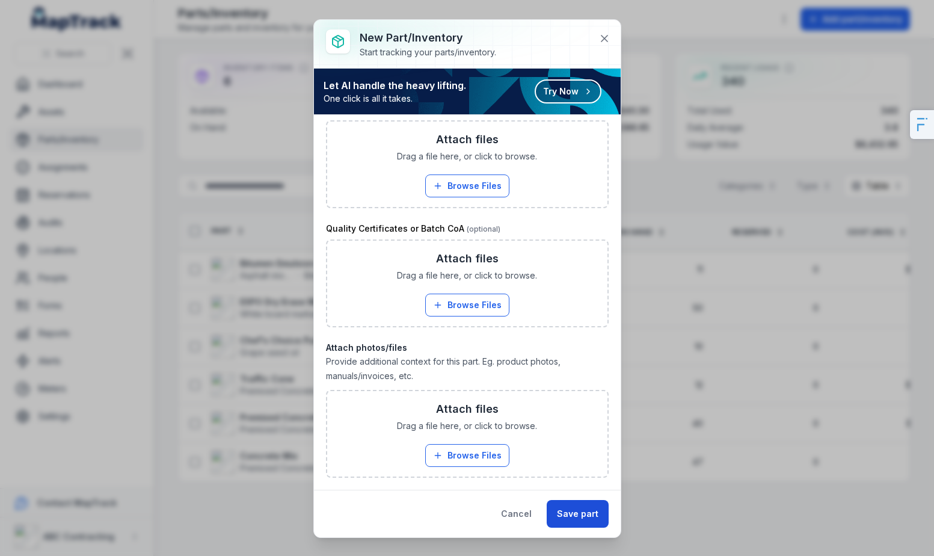
type input "**"
click at [570, 518] on button "Save part" at bounding box center [578, 514] width 62 height 28
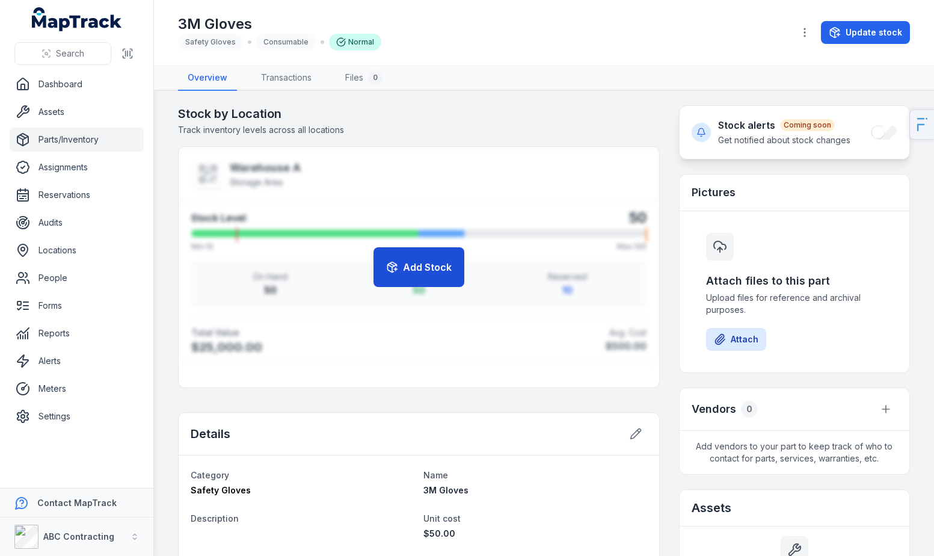
click at [424, 271] on button "Add Stock" at bounding box center [418, 267] width 91 height 40
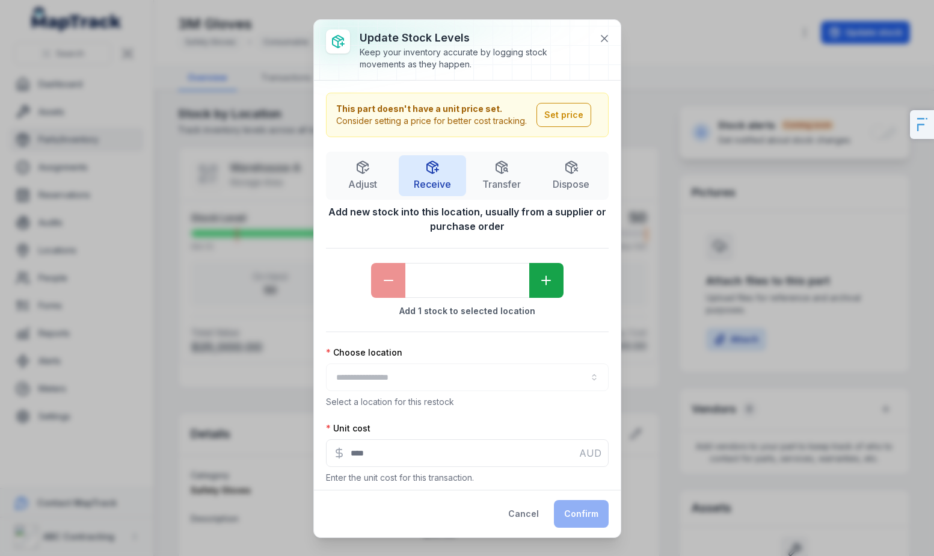
type input "**"
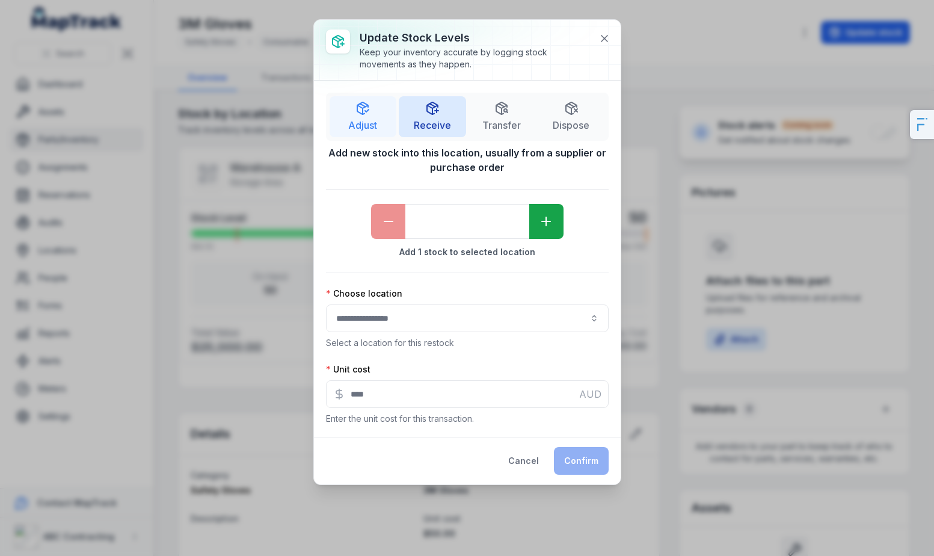
click at [359, 121] on span "Adjust" at bounding box center [362, 125] width 29 height 14
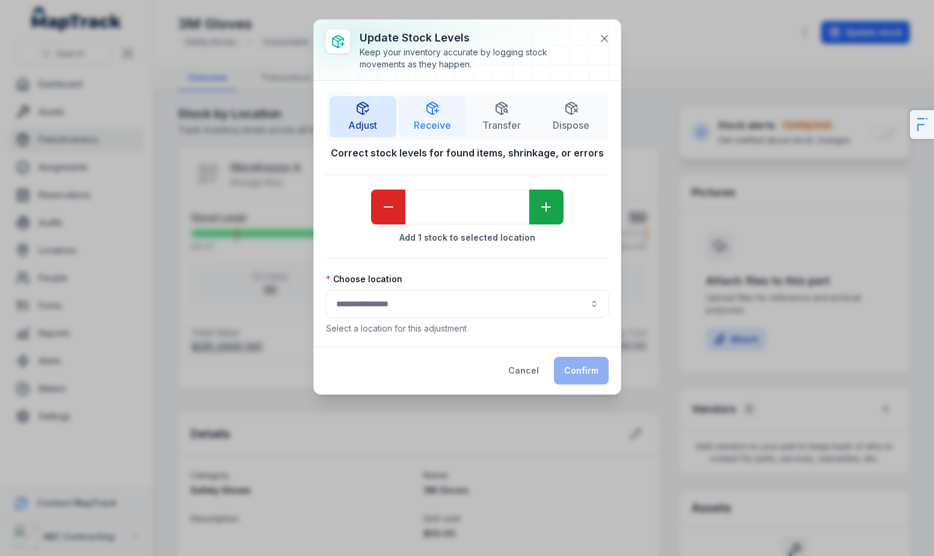
click at [432, 117] on button "Receive" at bounding box center [432, 116] width 67 height 41
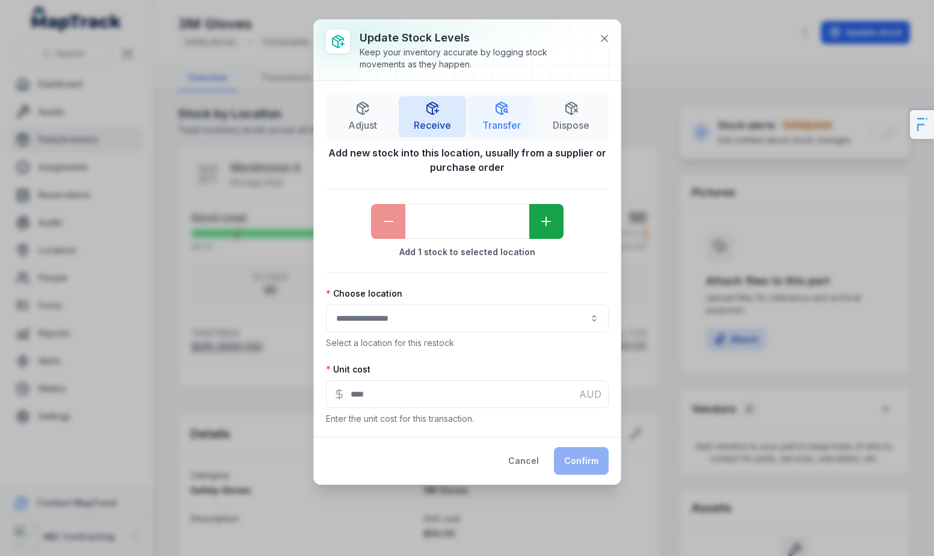
click at [477, 121] on button "Transfer" at bounding box center [501, 116] width 67 height 41
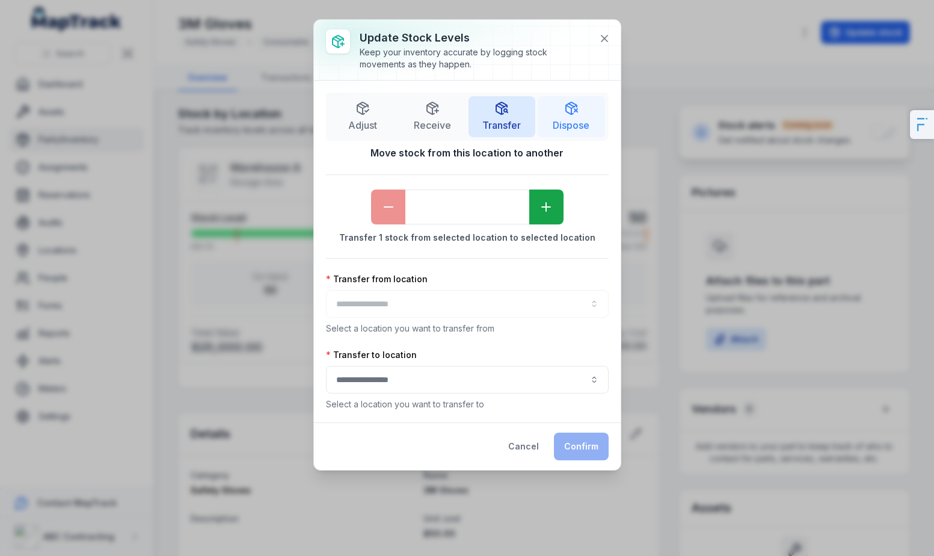
click at [581, 123] on span "Dispose" at bounding box center [571, 125] width 37 height 14
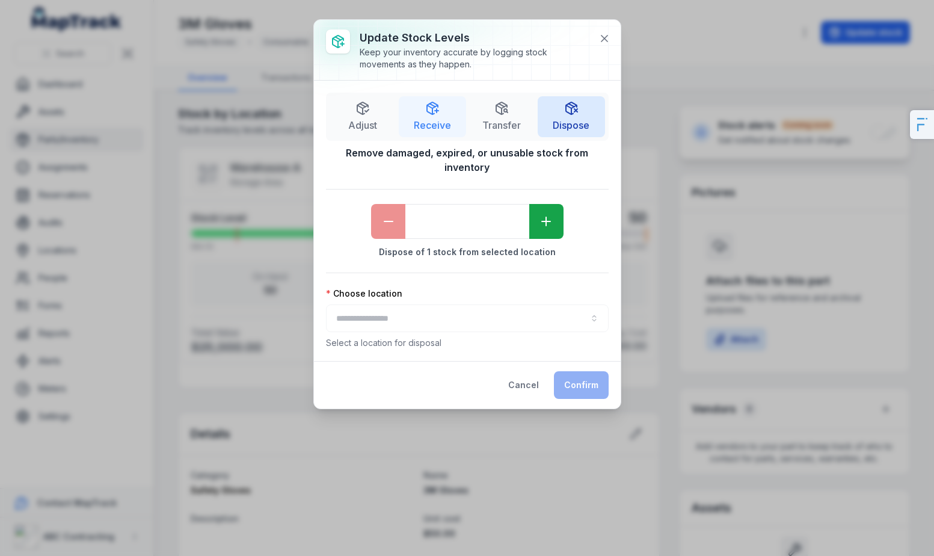
click at [417, 129] on span "Receive" at bounding box center [432, 125] width 37 height 14
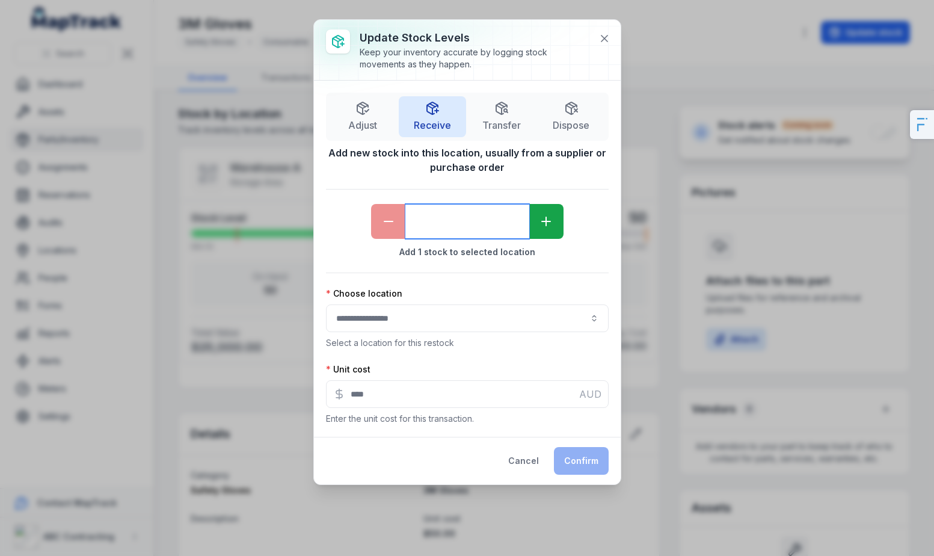
click at [467, 223] on input "*" at bounding box center [467, 221] width 124 height 35
click at [444, 324] on div at bounding box center [467, 318] width 283 height 28
type input "***"
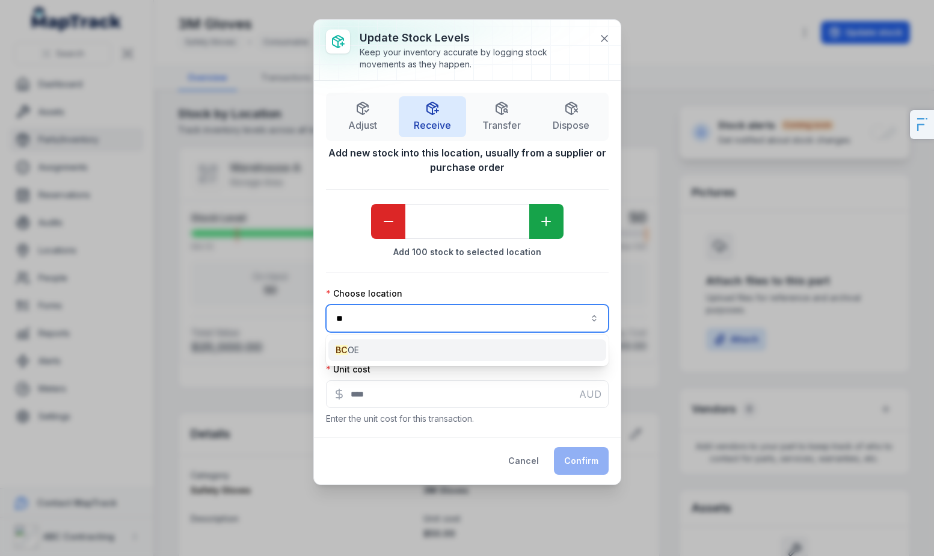
type input "**"
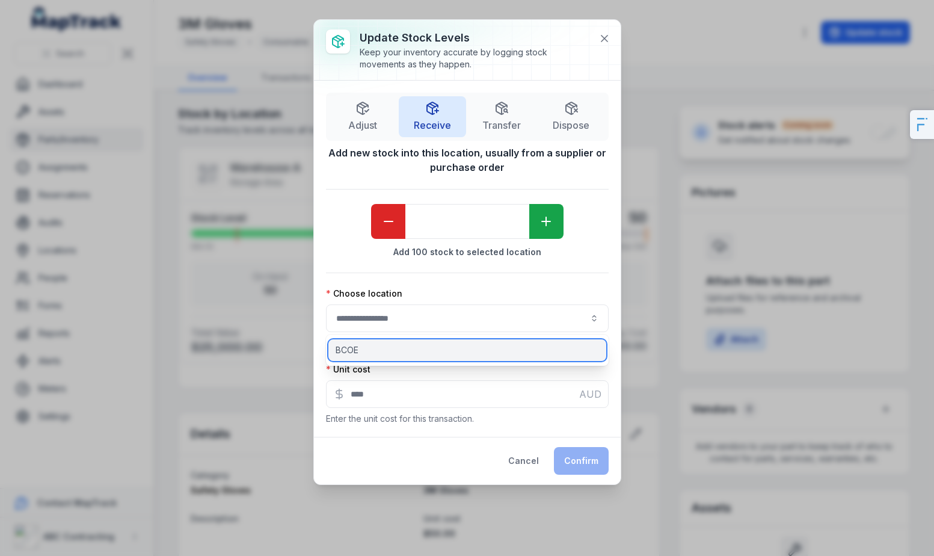
click at [382, 342] on div "BCOE" at bounding box center [467, 350] width 278 height 22
type input "****"
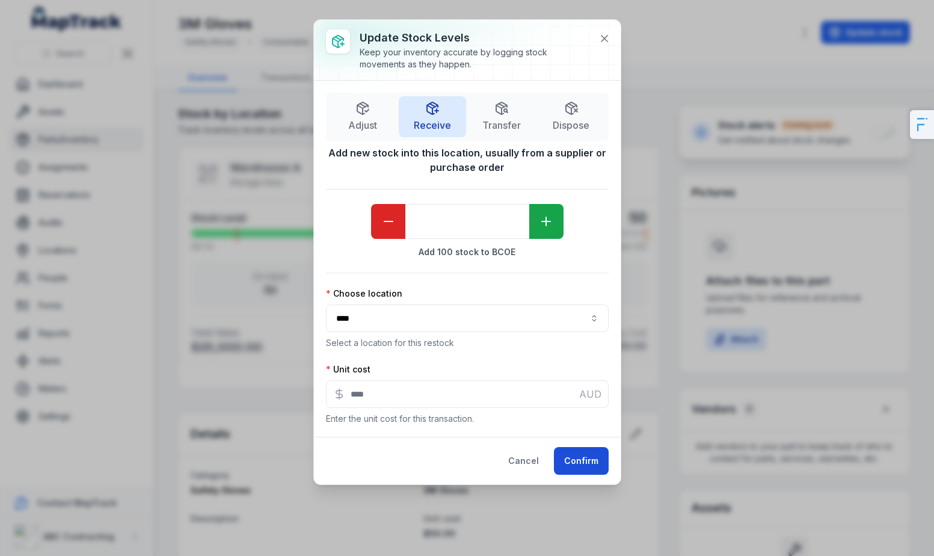
click at [595, 450] on button "Confirm" at bounding box center [581, 461] width 55 height 28
type input "*"
